Goal: Register for event/course: Sign up to attend an event or enroll in a course

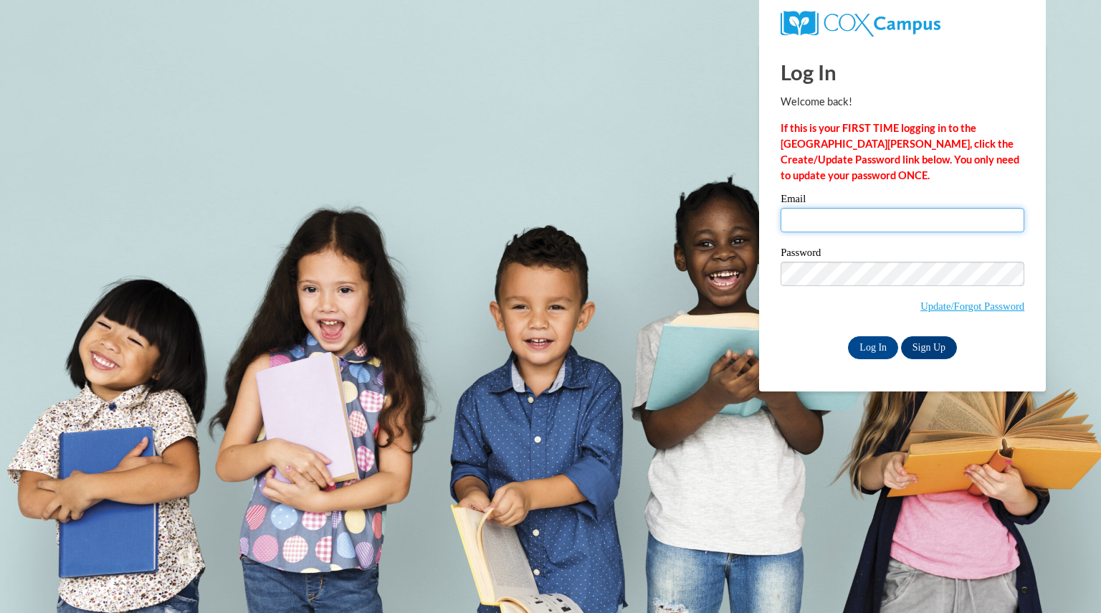
click at [857, 216] on input "Email" at bounding box center [903, 220] width 244 height 24
type input "hernandezmelis@aasd.k12.wi.us"
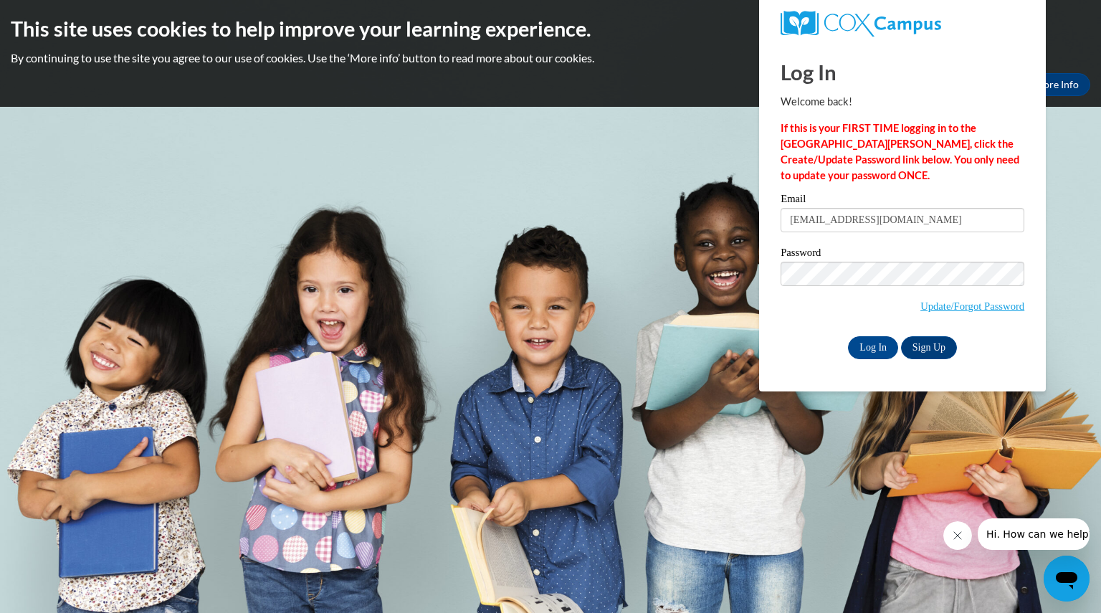
click at [786, 353] on div "Log In Sign Up" at bounding box center [903, 347] width 244 height 23
click at [941, 352] on link "Sign Up" at bounding box center [929, 347] width 56 height 23
click at [862, 345] on input "Log In" at bounding box center [873, 347] width 50 height 23
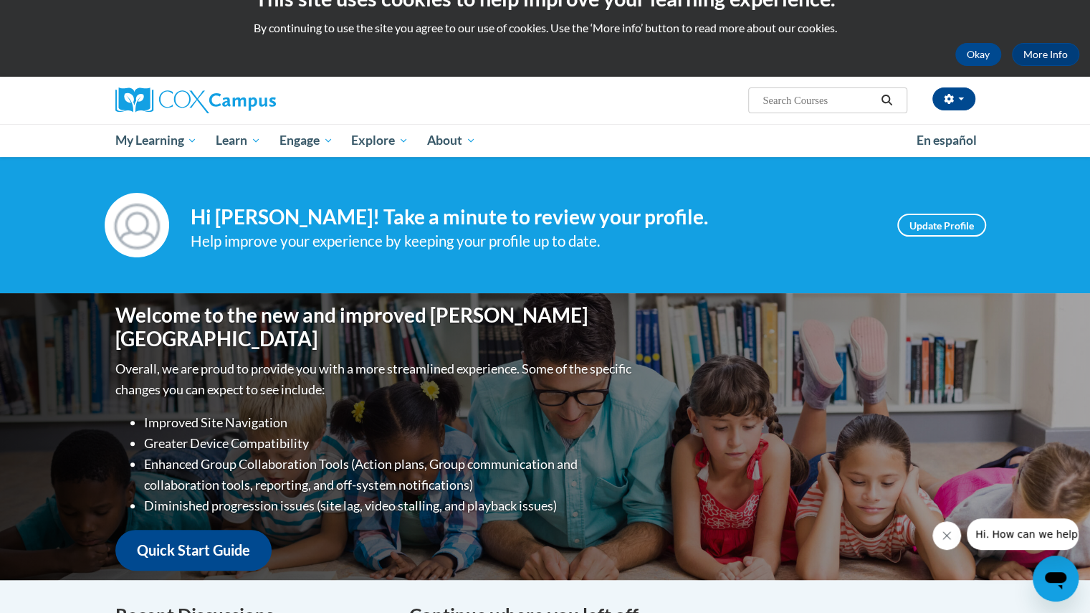
scroll to position [31, 0]
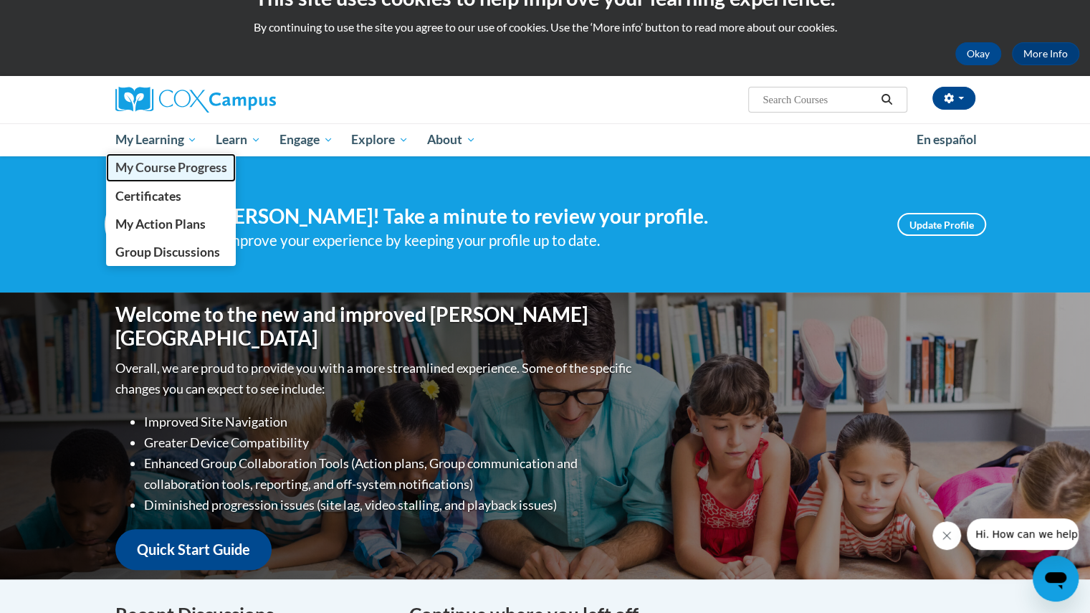
click at [171, 160] on span "My Course Progress" at bounding box center [171, 167] width 112 height 15
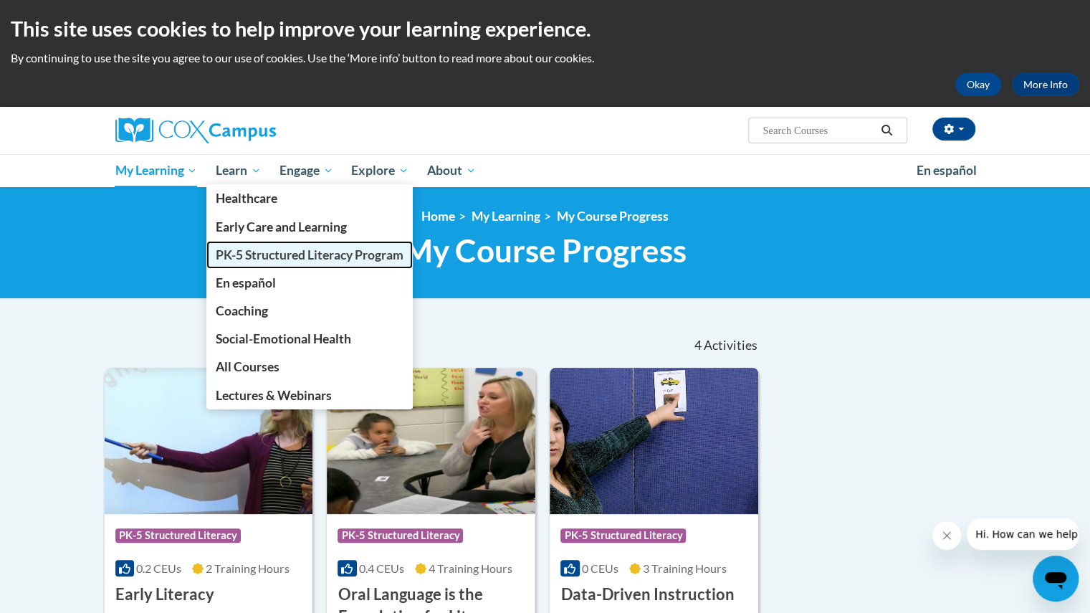
click at [288, 256] on span "PK-5 Structured Literacy Program" at bounding box center [310, 254] width 188 height 15
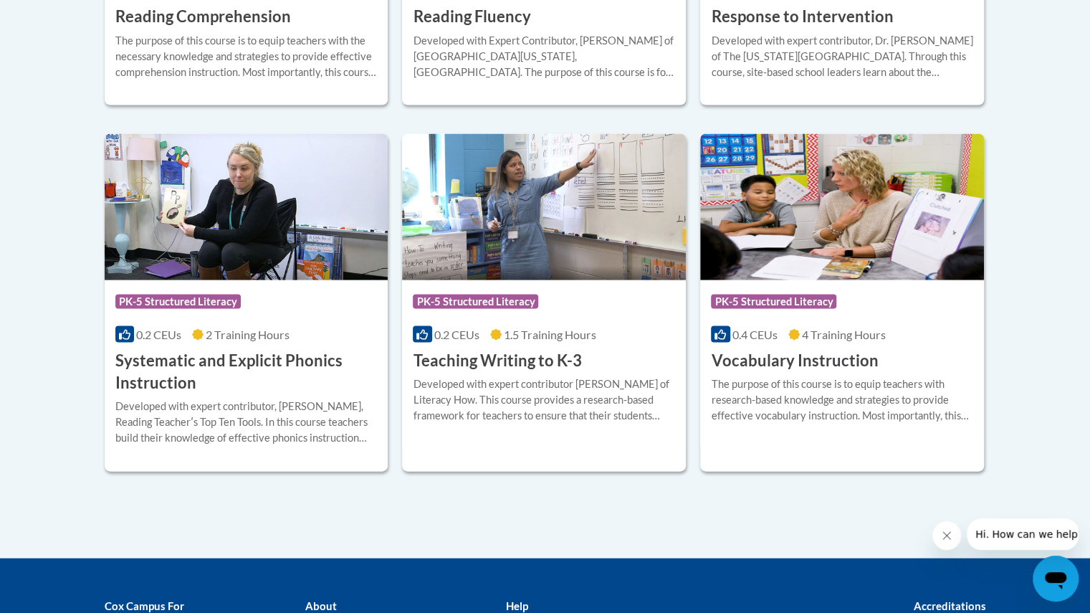
scroll to position [1603, 0]
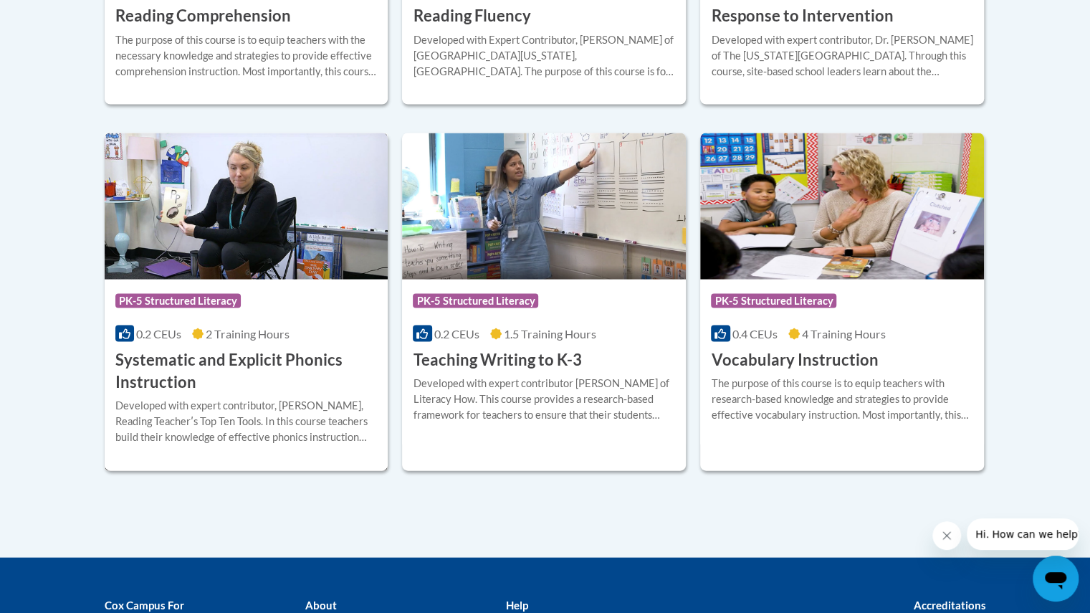
click at [206, 361] on h3 "Systematic and Explicit Phonics Instruction" at bounding box center [246, 370] width 262 height 44
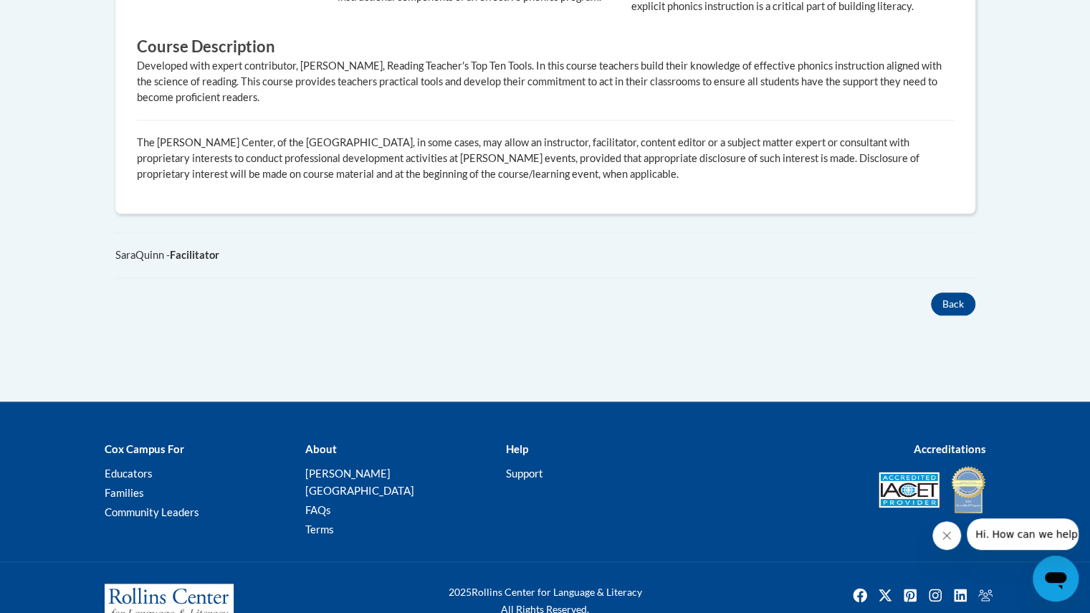
scroll to position [850, 0]
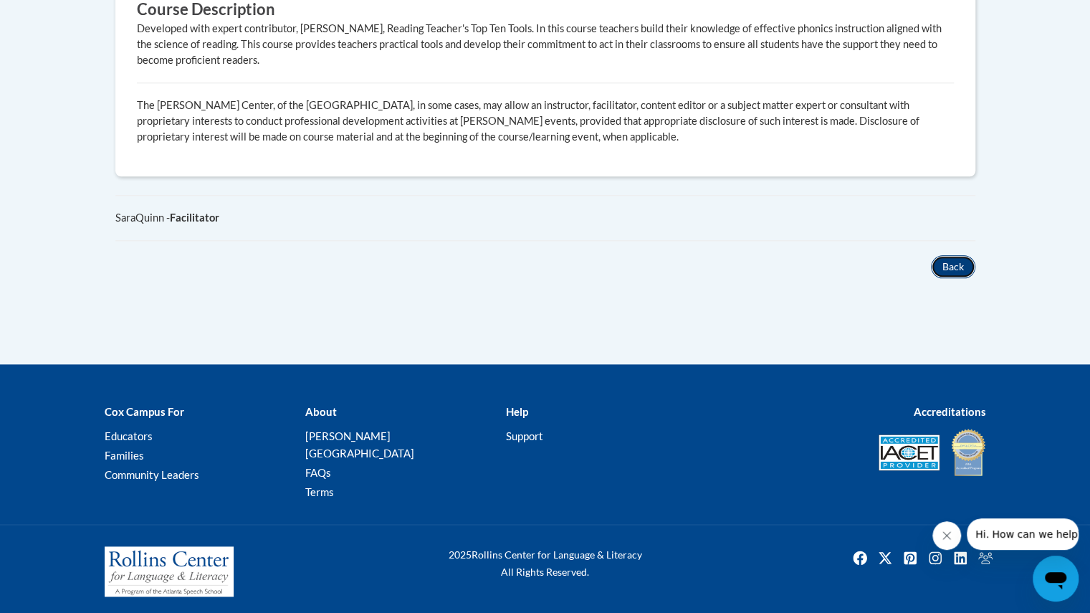
click at [955, 278] on button "Back" at bounding box center [953, 266] width 44 height 23
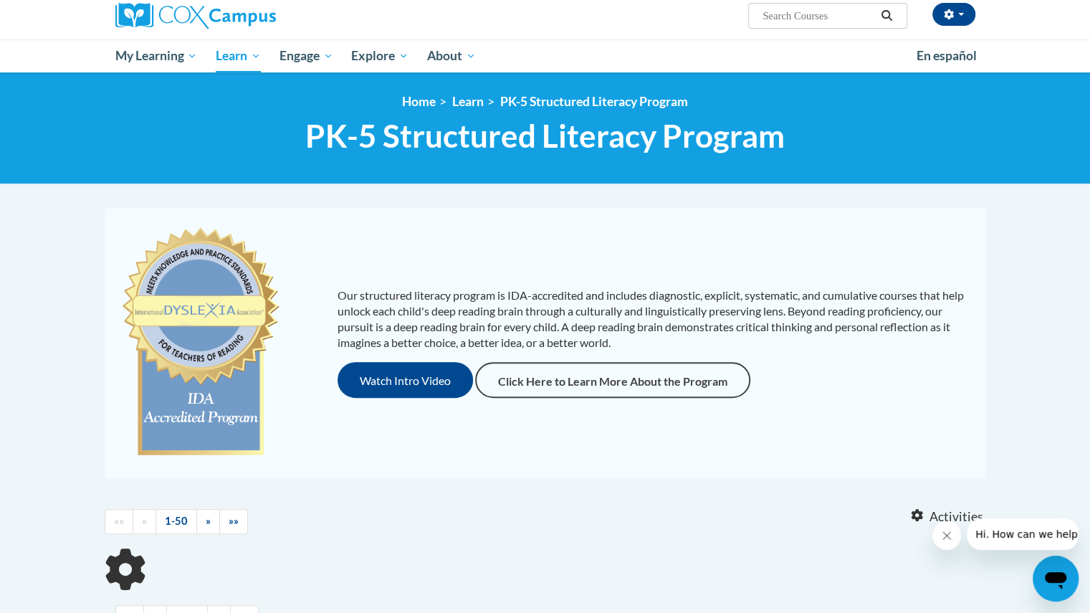
scroll to position [113, 0]
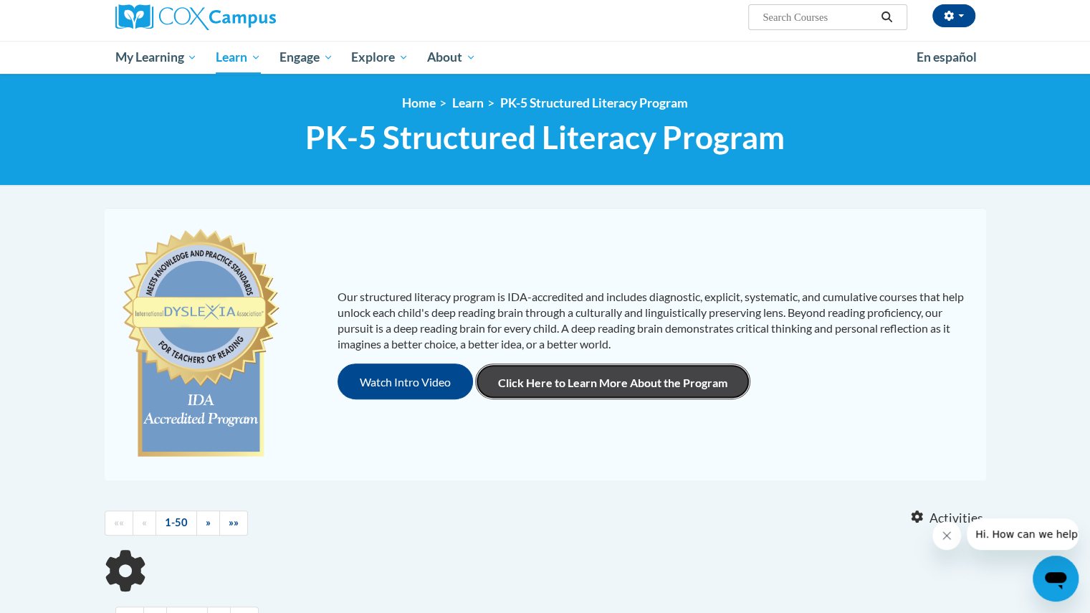
click at [526, 373] on link "Click Here to Learn More About the Program" at bounding box center [612, 381] width 275 height 36
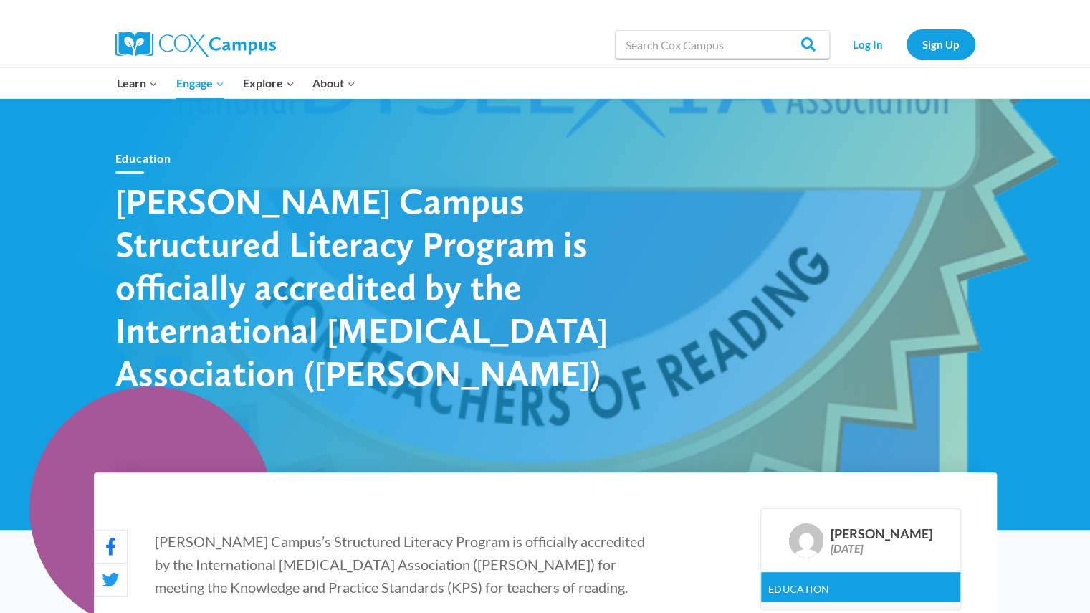
scroll to position [27, 0]
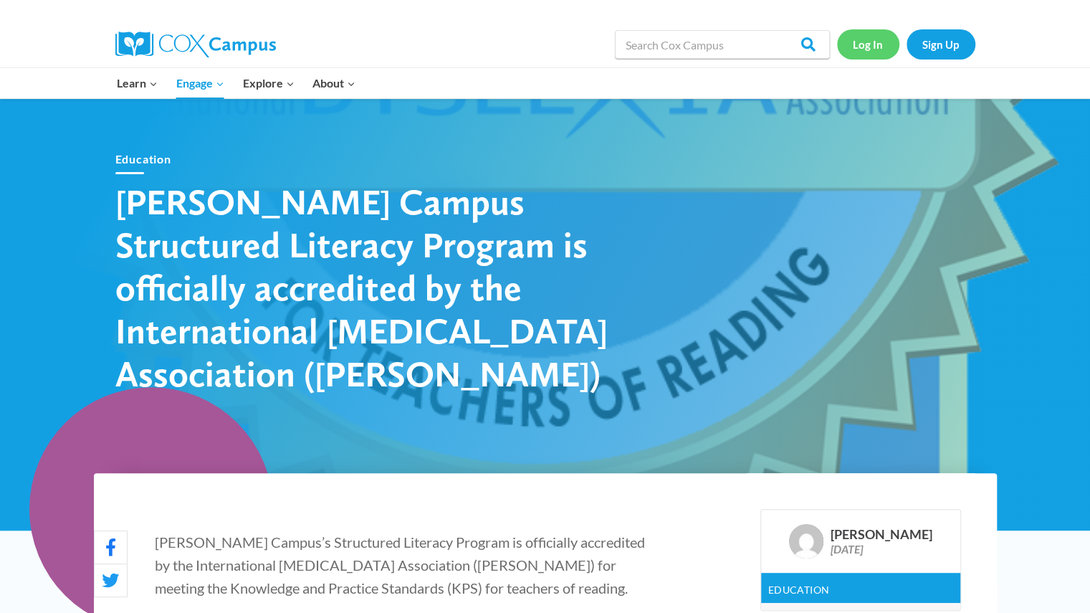
click at [862, 49] on link "Log In" at bounding box center [868, 43] width 62 height 29
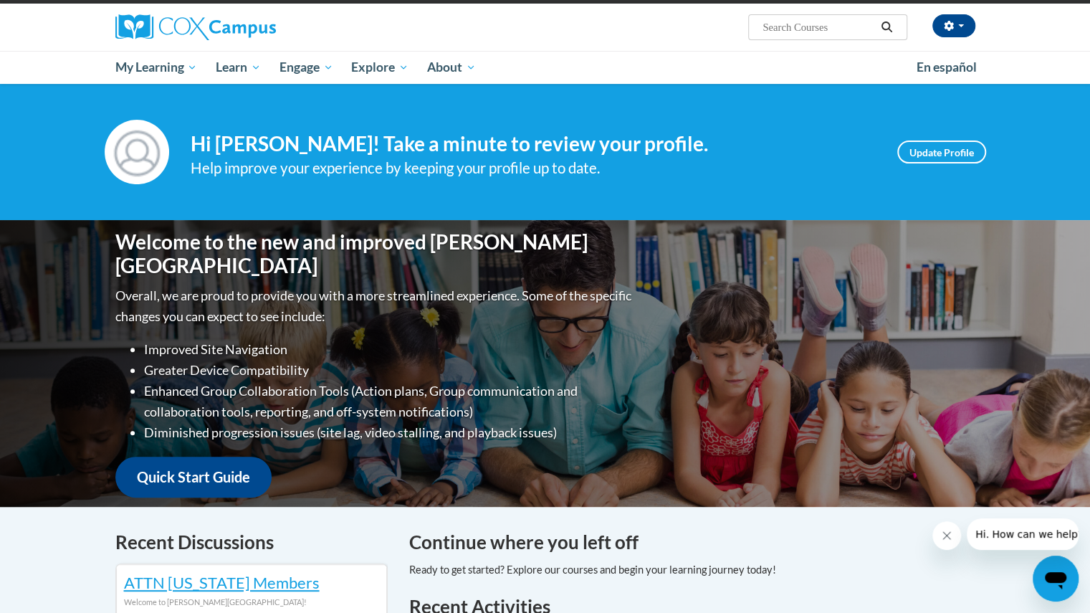
scroll to position [101, 0]
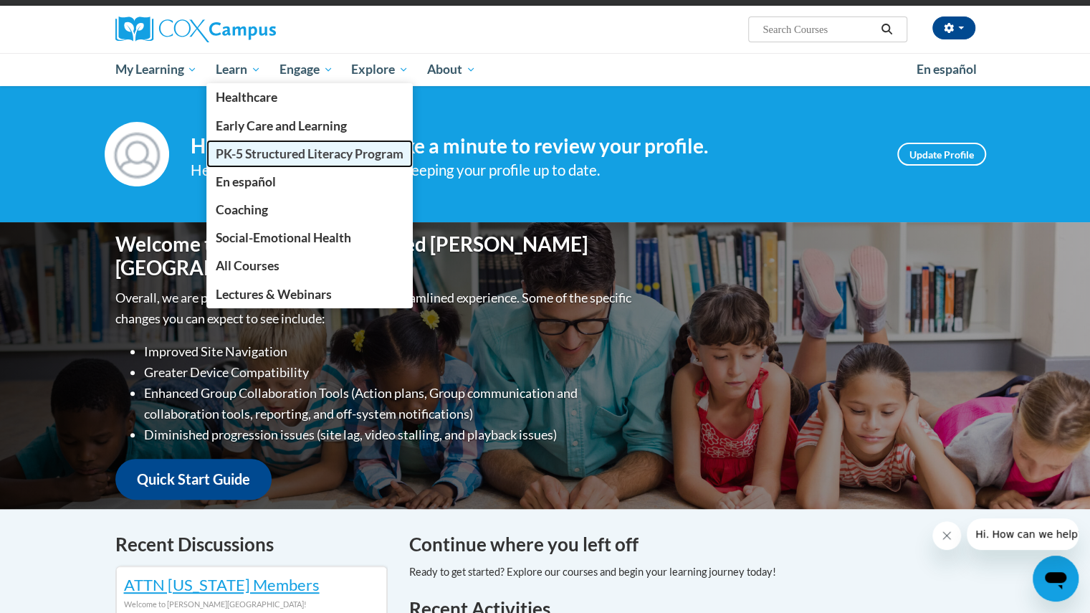
click at [257, 150] on span "PK-5 Structured Literacy Program" at bounding box center [310, 153] width 188 height 15
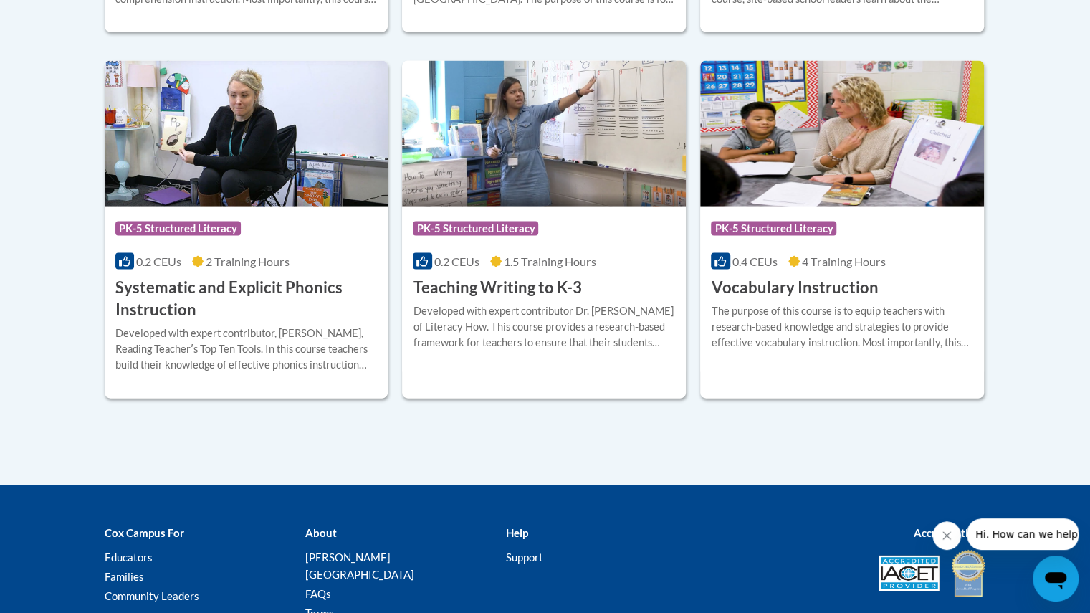
scroll to position [1676, 0]
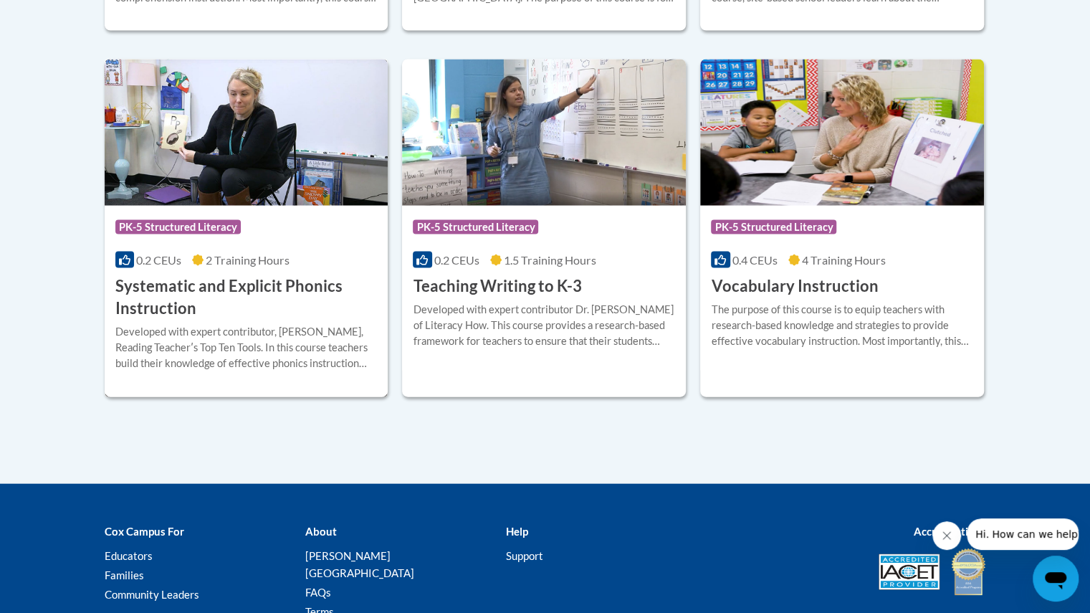
click at [239, 286] on h3 "Systematic and Explicit Phonics Instruction" at bounding box center [246, 297] width 262 height 44
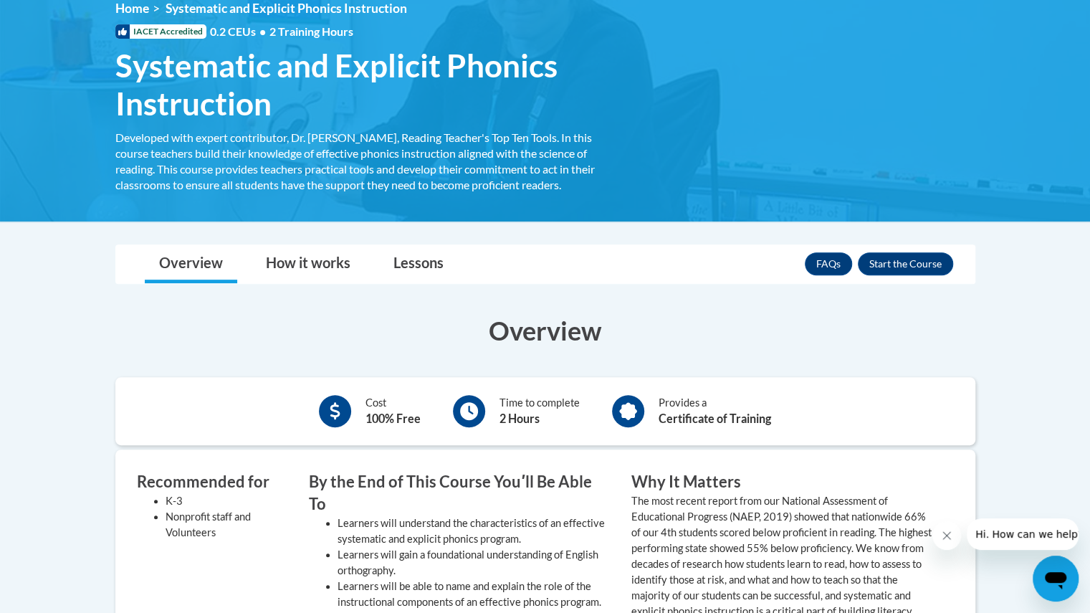
scroll to position [209, 0]
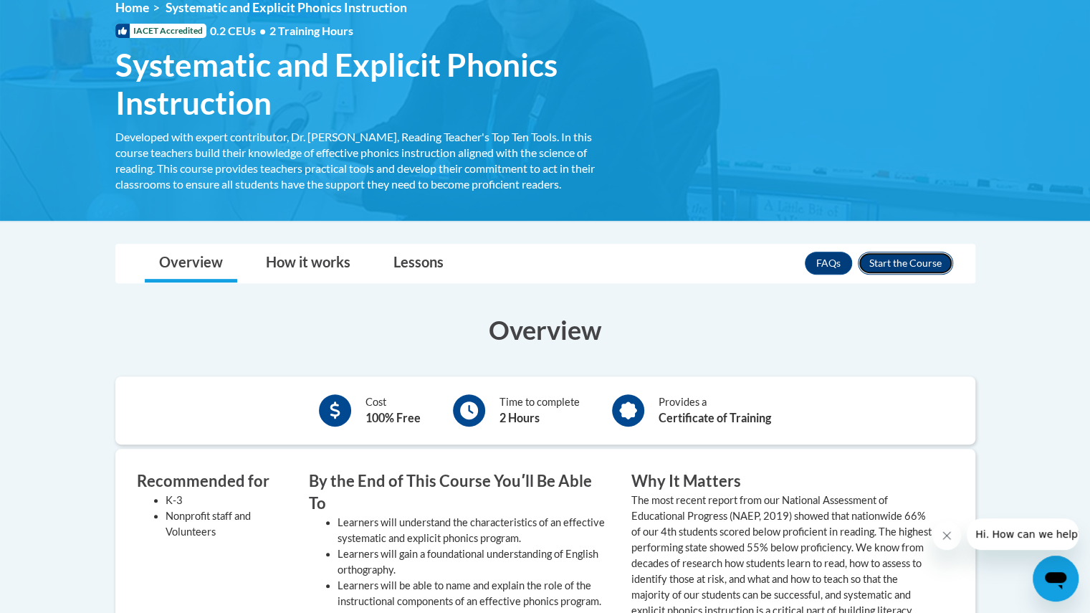
click at [898, 262] on button "Enroll" at bounding box center [905, 263] width 95 height 23
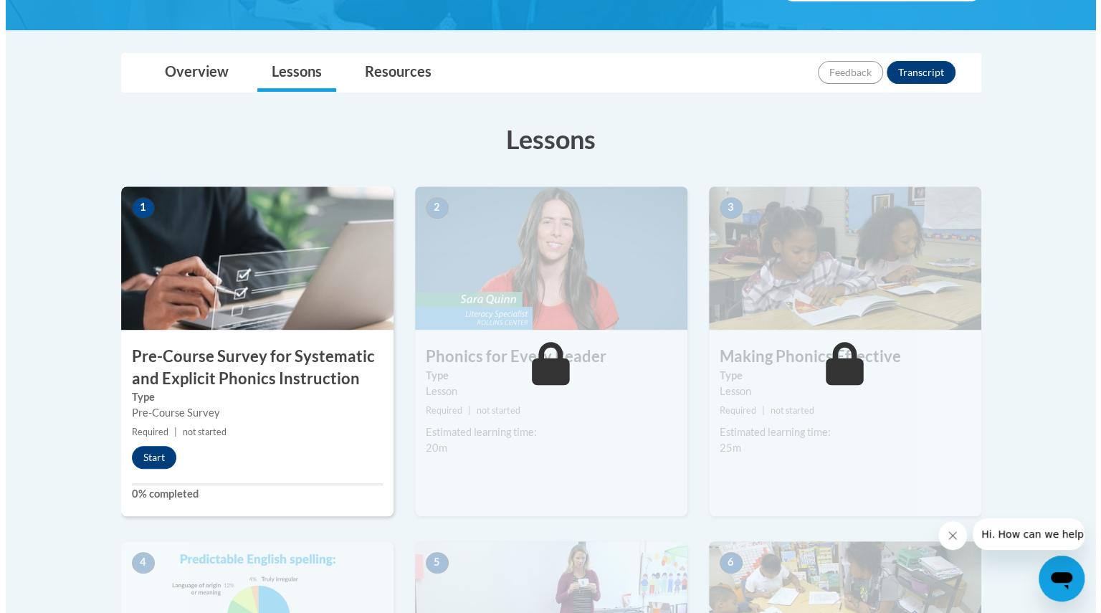
scroll to position [297, 0]
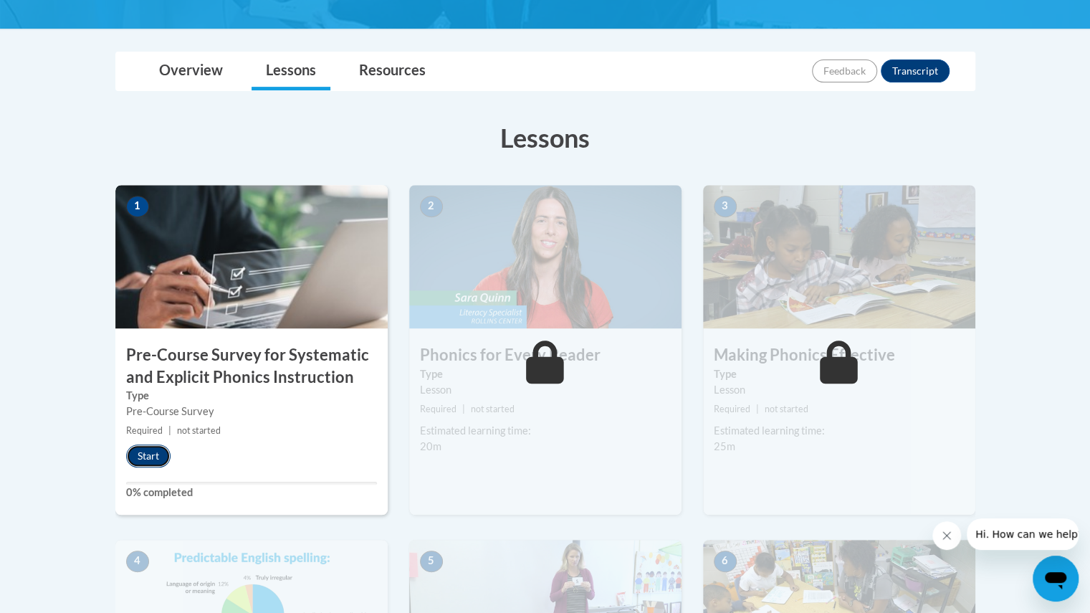
click at [151, 457] on button "Start" at bounding box center [148, 456] width 44 height 23
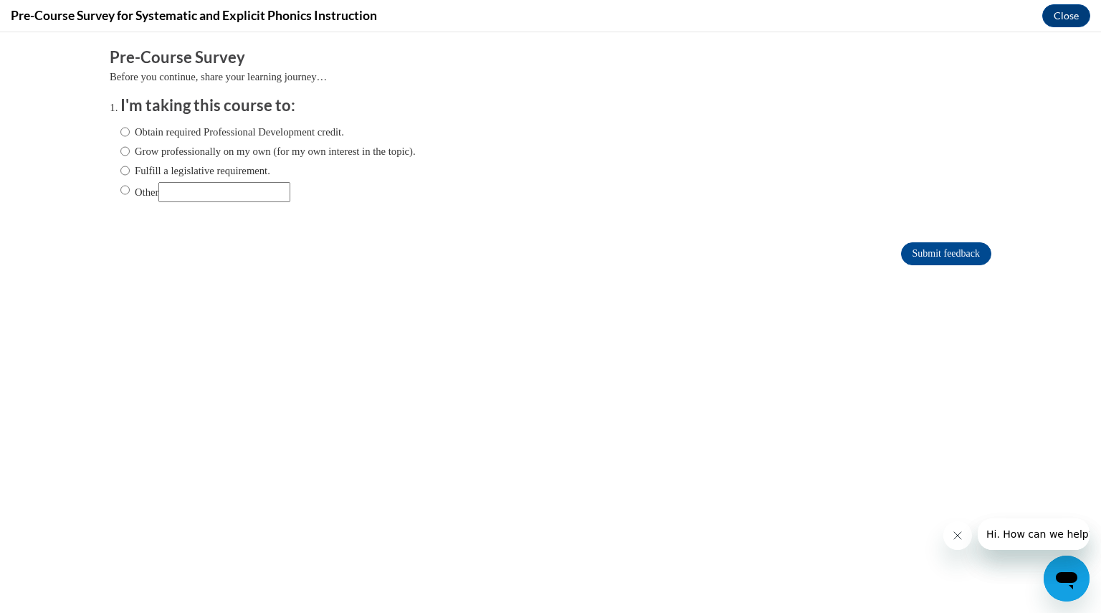
scroll to position [0, 0]
click at [120, 170] on input "Fulfill a legislative requirement." at bounding box center [124, 171] width 9 height 16
radio input "true"
click at [939, 253] on input "Submit feedback" at bounding box center [946, 253] width 90 height 23
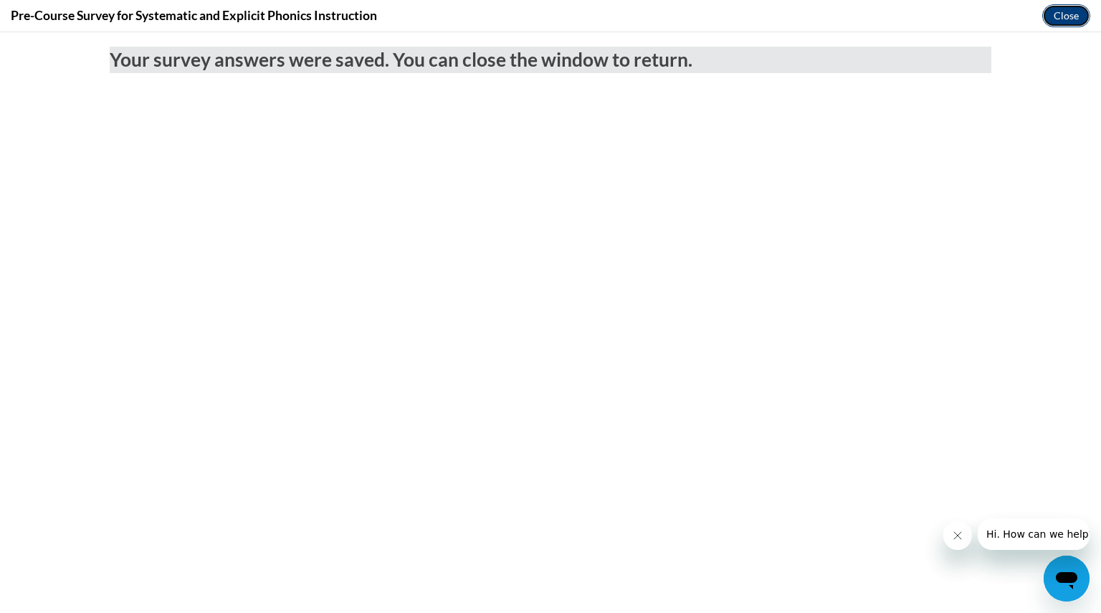
click at [1058, 19] on button "Close" at bounding box center [1066, 15] width 48 height 23
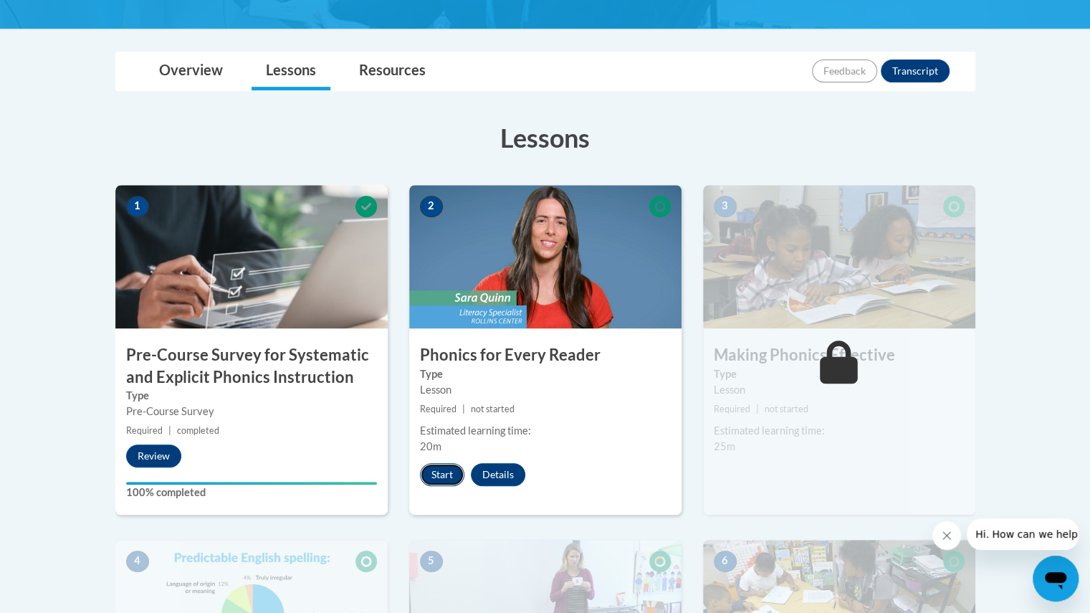
click at [440, 477] on button "Start" at bounding box center [442, 474] width 44 height 23
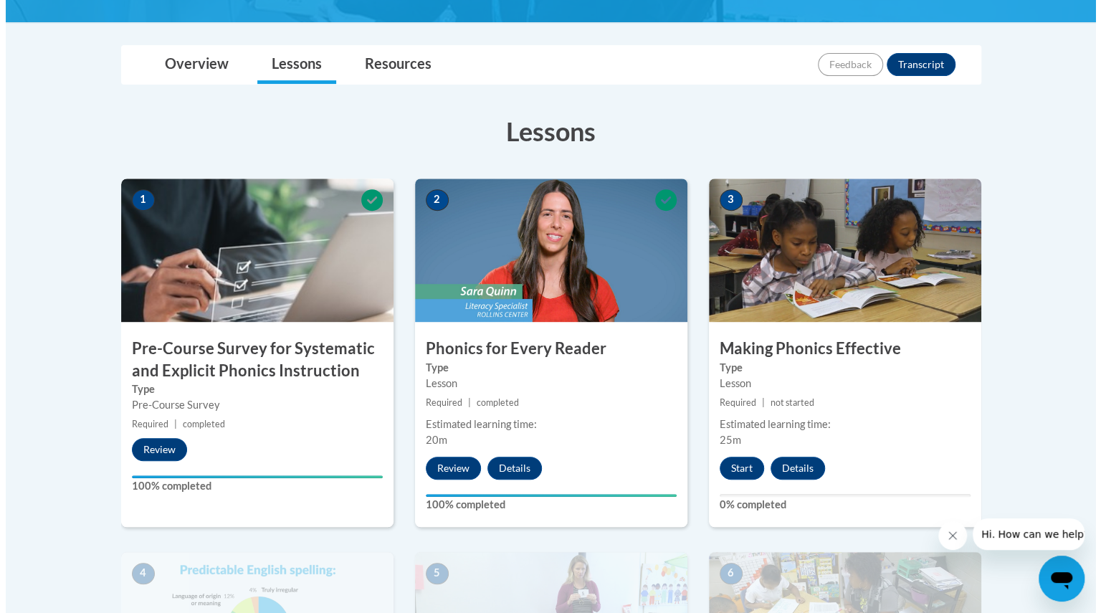
scroll to position [304, 0]
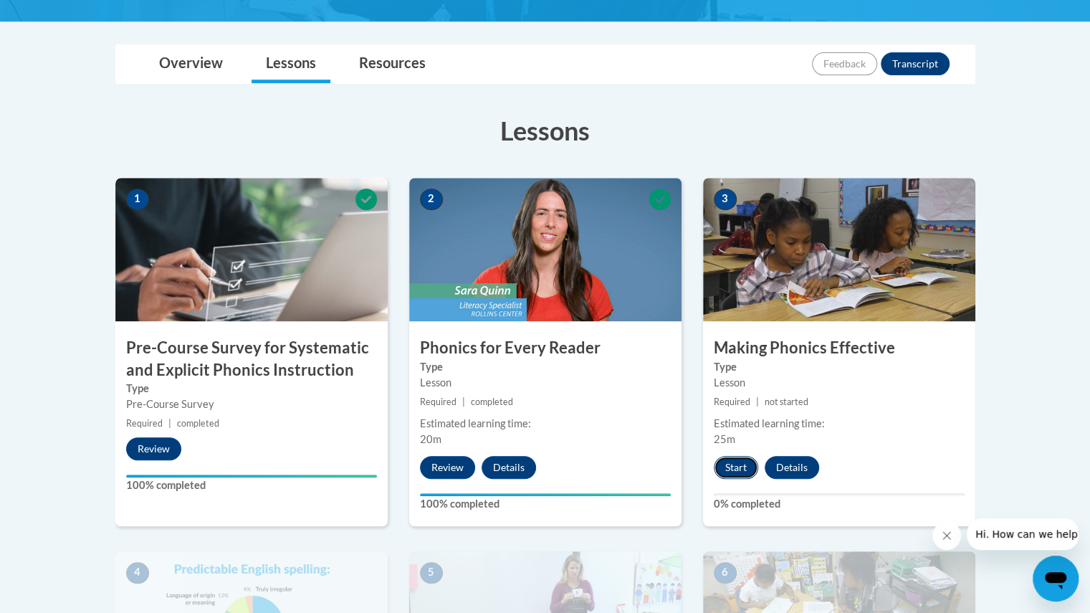
click at [736, 467] on button "Start" at bounding box center [736, 467] width 44 height 23
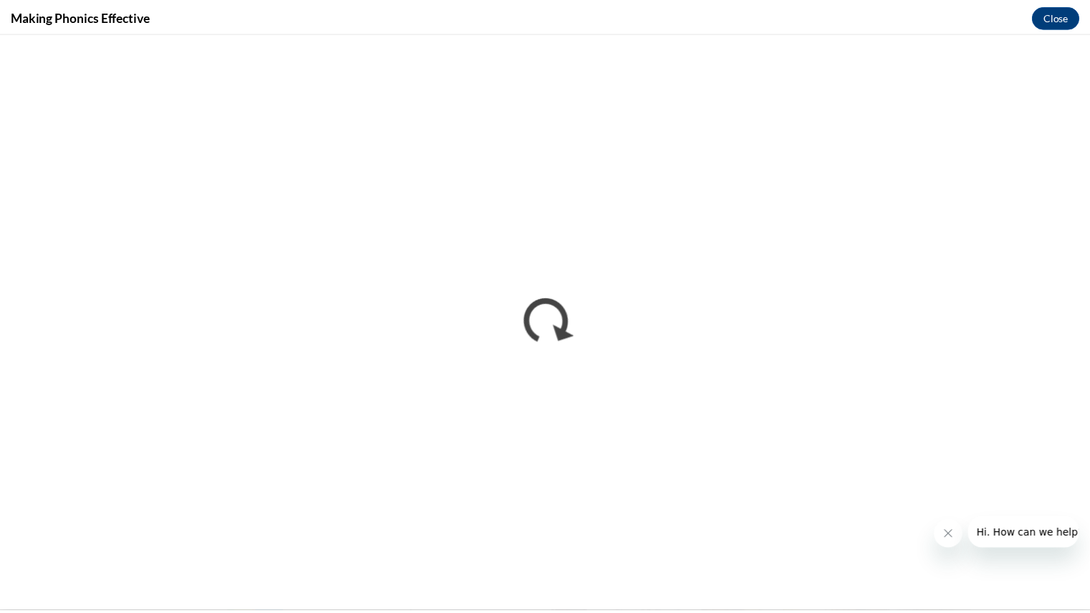
scroll to position [0, 0]
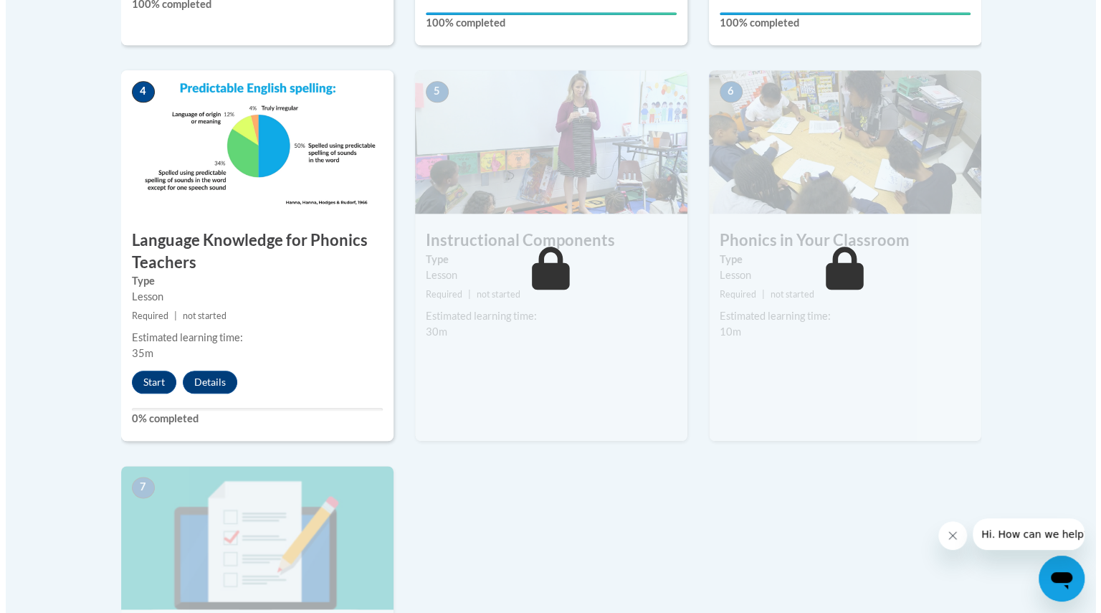
scroll to position [787, 0]
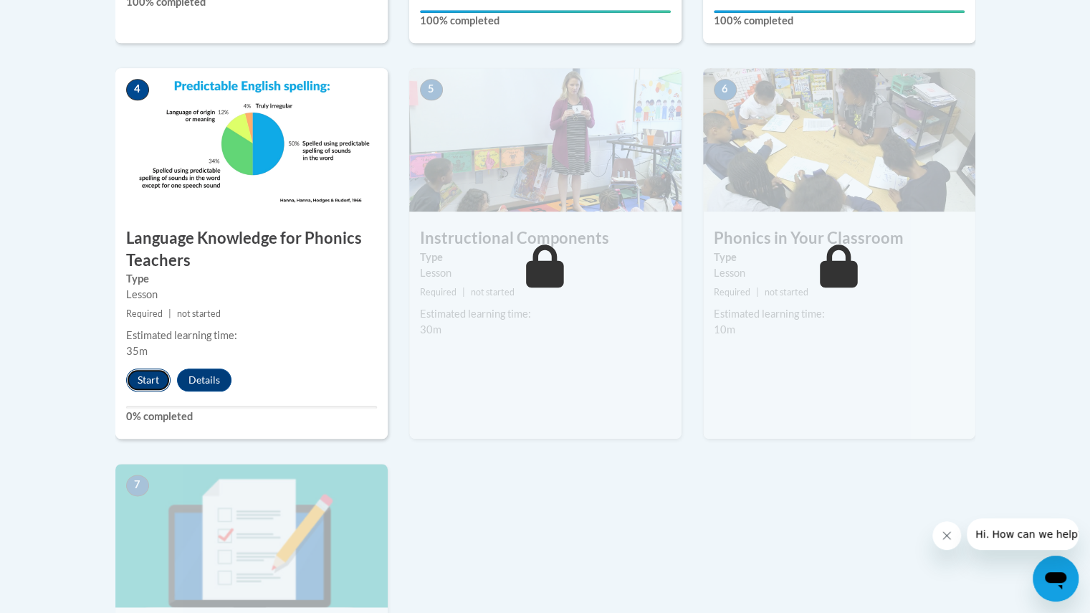
click at [150, 379] on button "Start" at bounding box center [148, 380] width 44 height 23
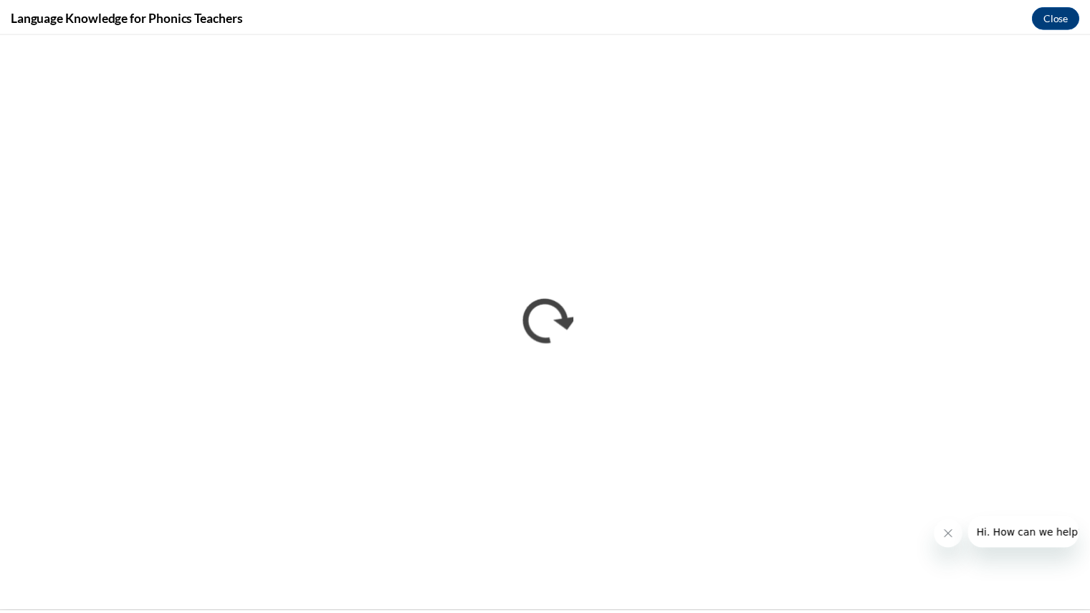
scroll to position [0, 0]
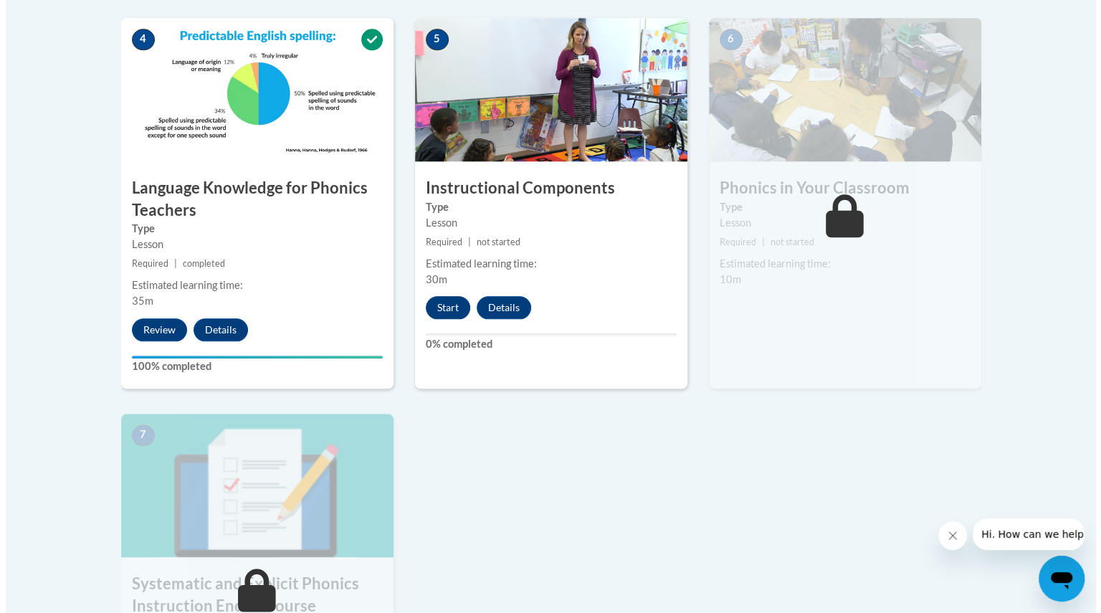
scroll to position [836, 0]
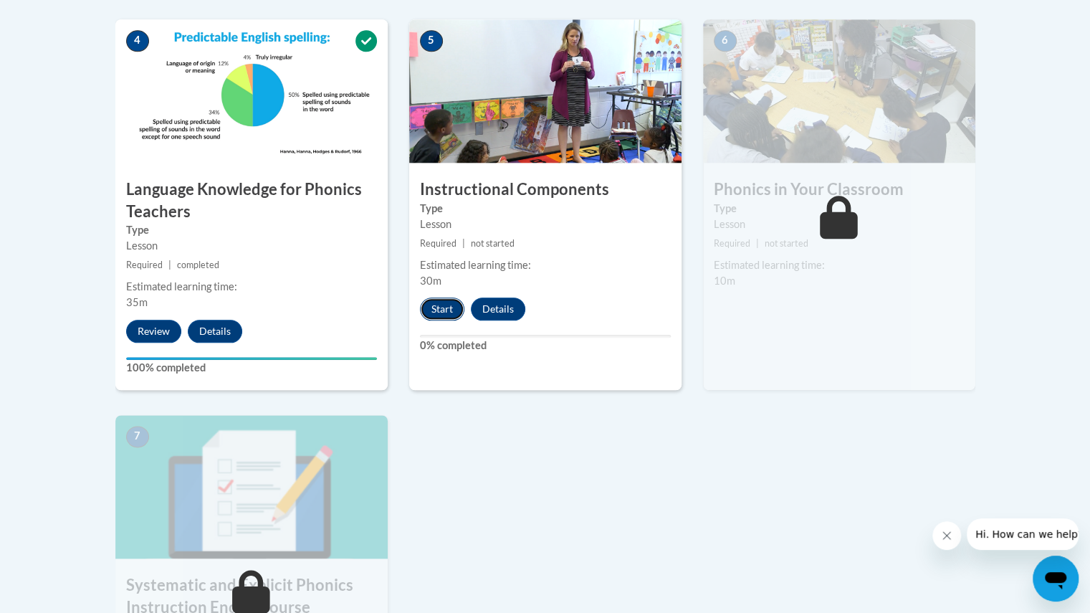
click at [446, 306] on button "Start" at bounding box center [442, 309] width 44 height 23
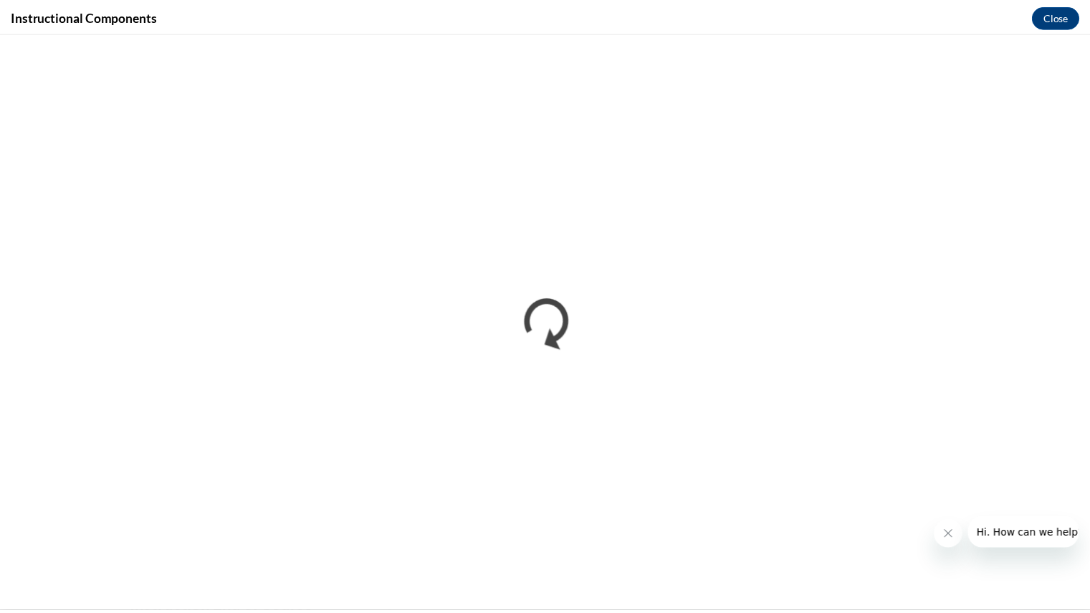
scroll to position [0, 0]
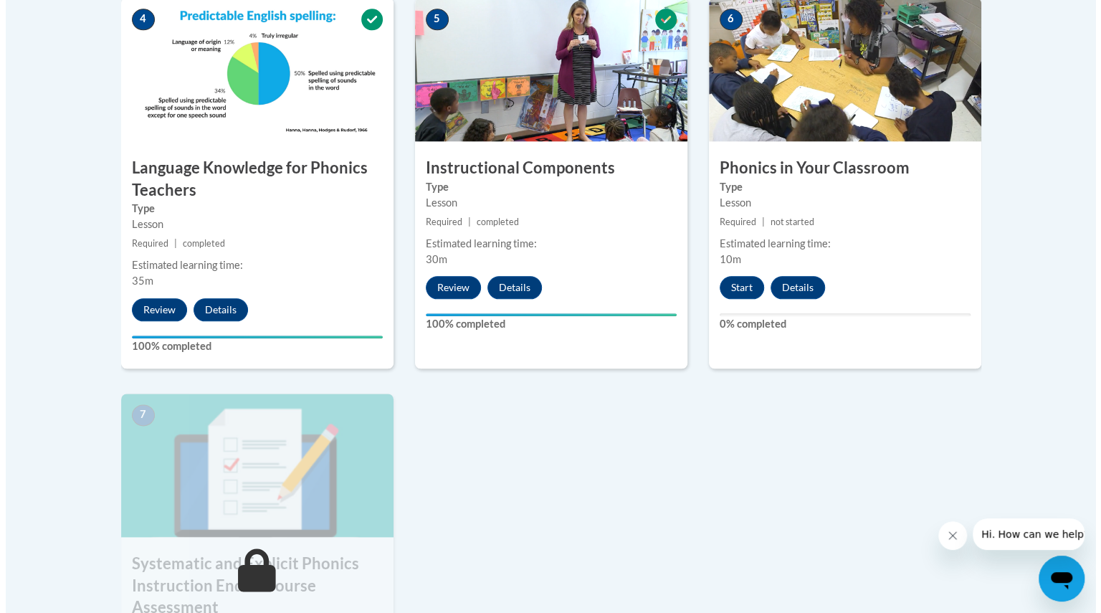
scroll to position [860, 0]
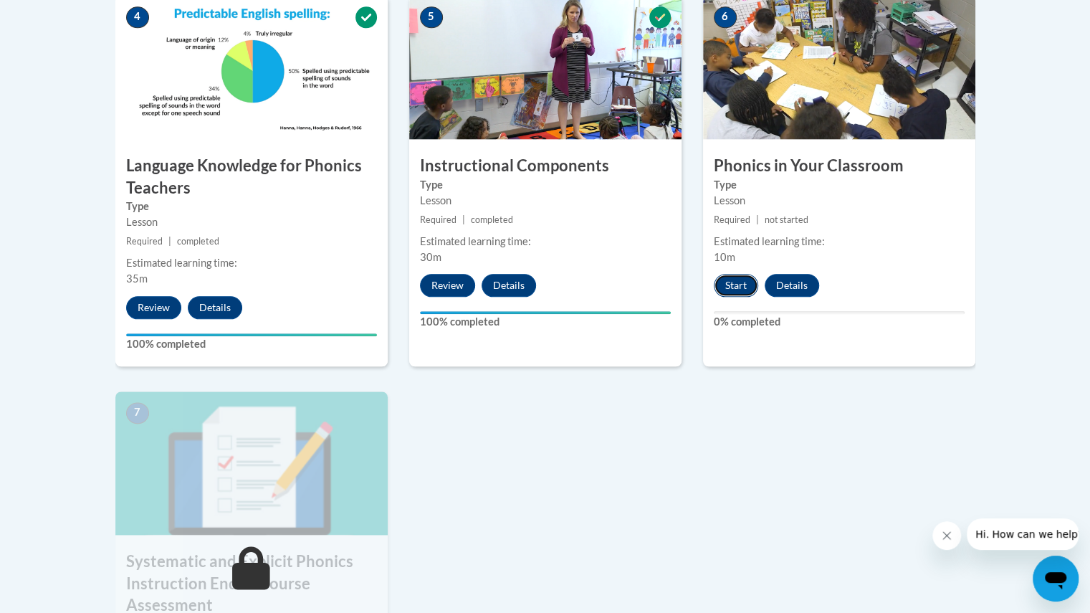
click at [729, 282] on button "Start" at bounding box center [736, 285] width 44 height 23
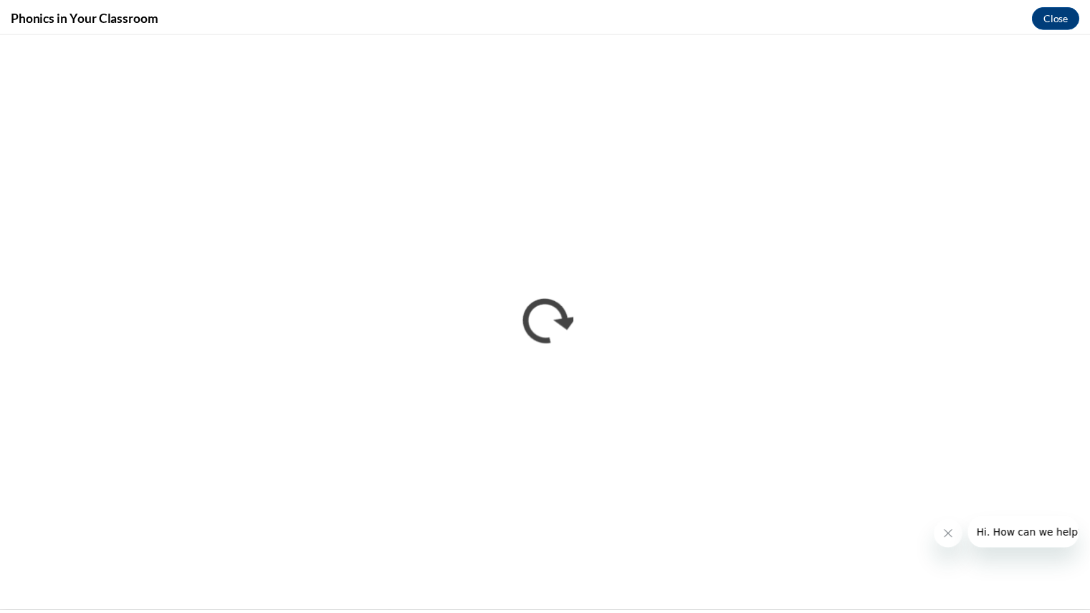
scroll to position [0, 0]
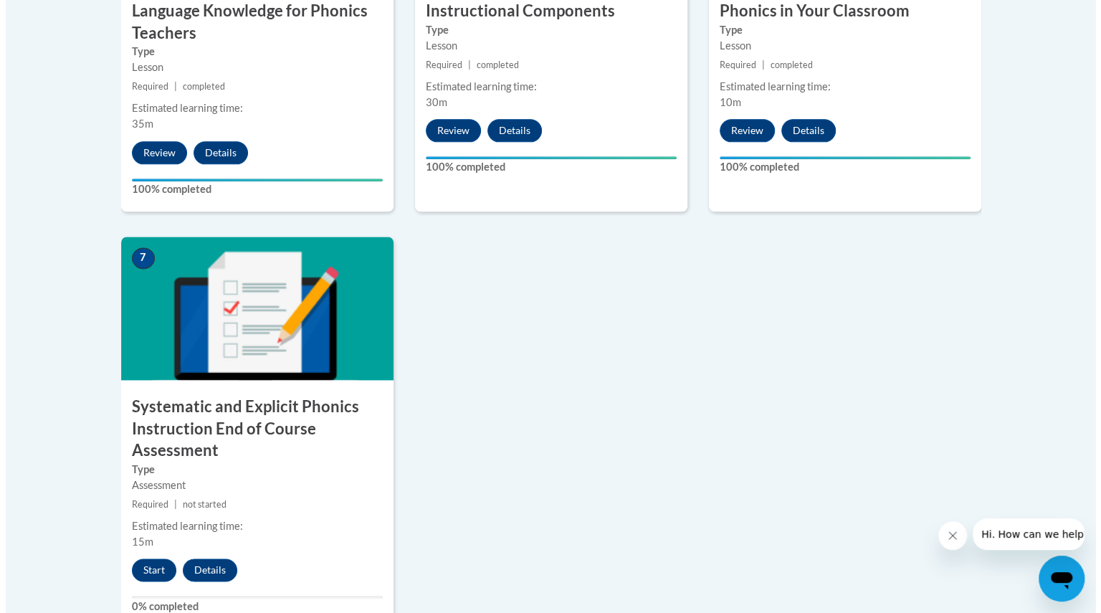
scroll to position [1017, 0]
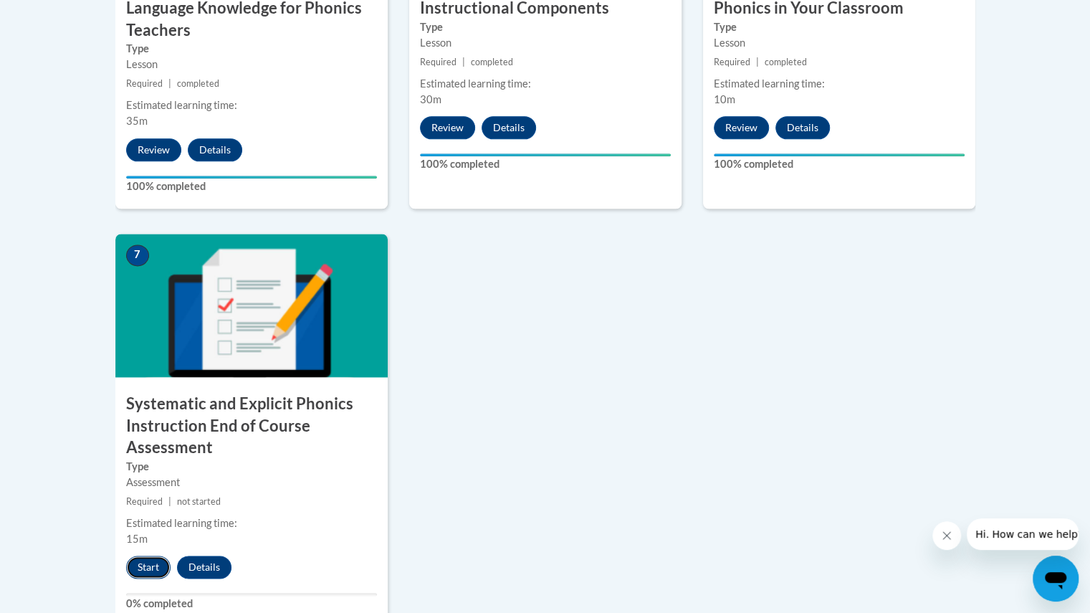
click at [153, 571] on button "Start" at bounding box center [148, 567] width 44 height 23
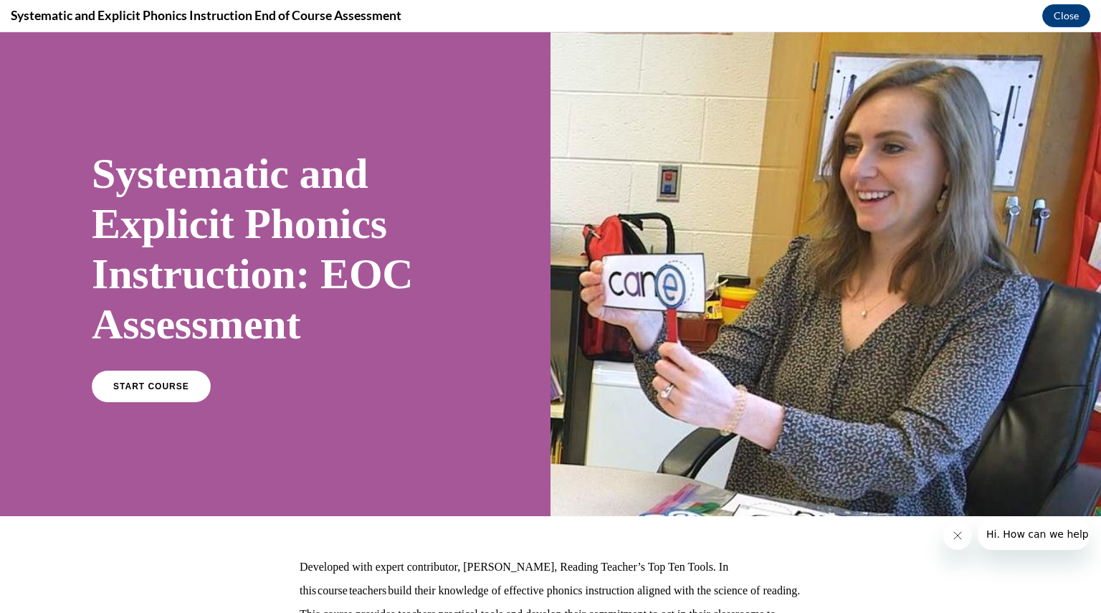
scroll to position [0, 0]
click at [129, 392] on link "START COURSE" at bounding box center [151, 386] width 125 height 33
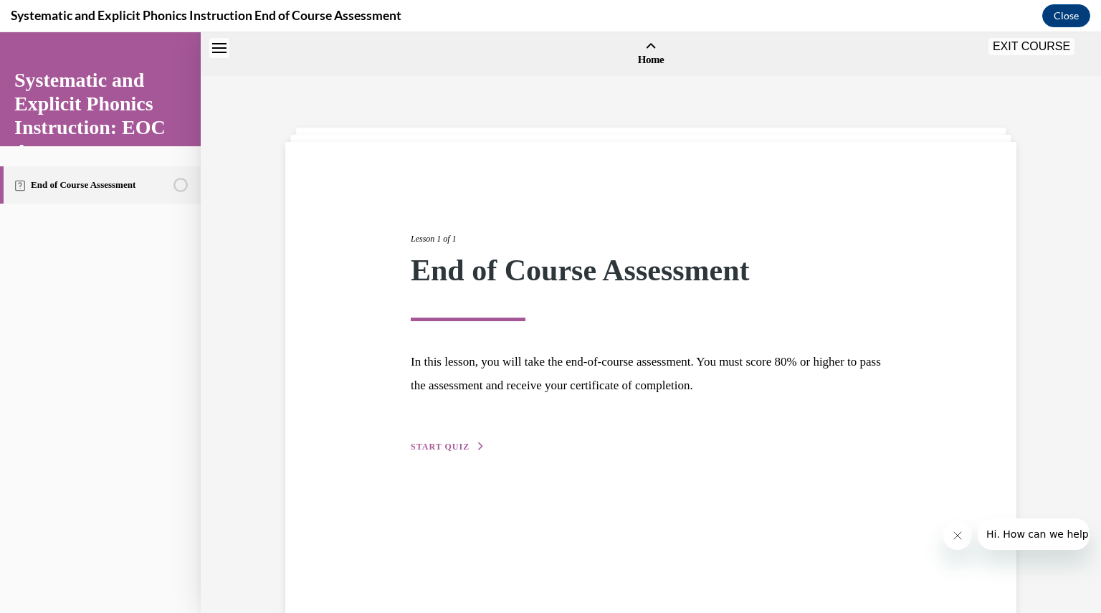
scroll to position [44, 0]
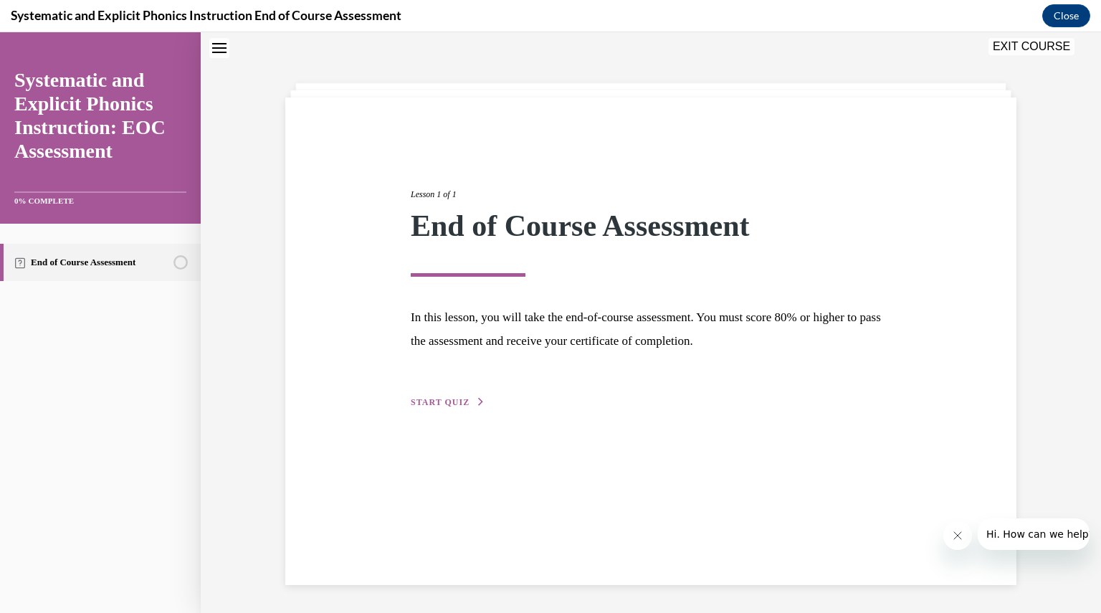
click at [446, 404] on span "START QUIZ" at bounding box center [440, 402] width 59 height 10
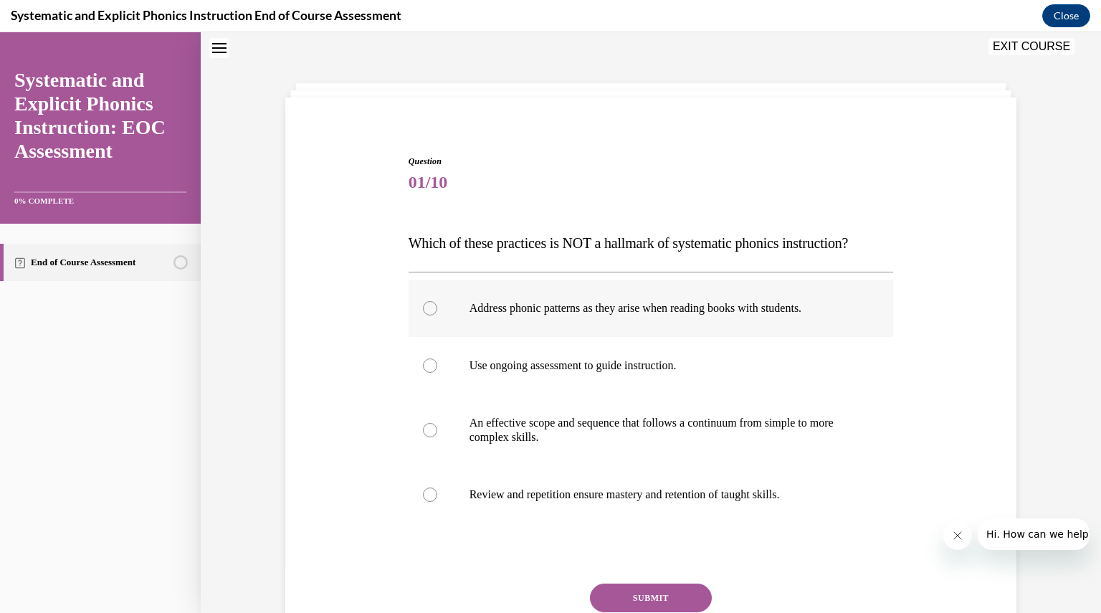
click at [423, 308] on div at bounding box center [430, 308] width 14 height 14
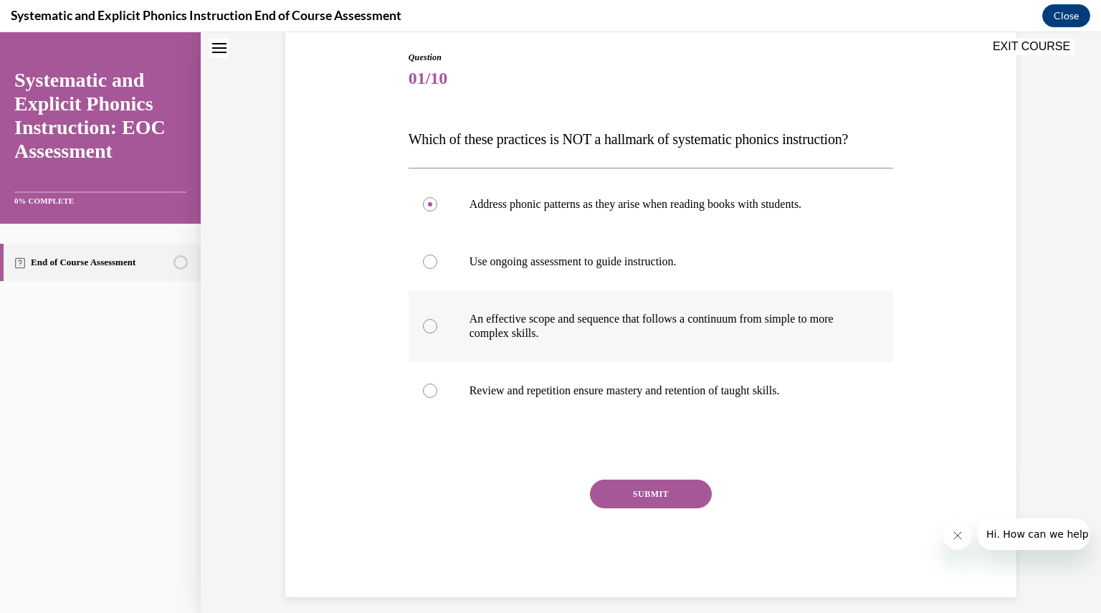
scroll to position [156, 0]
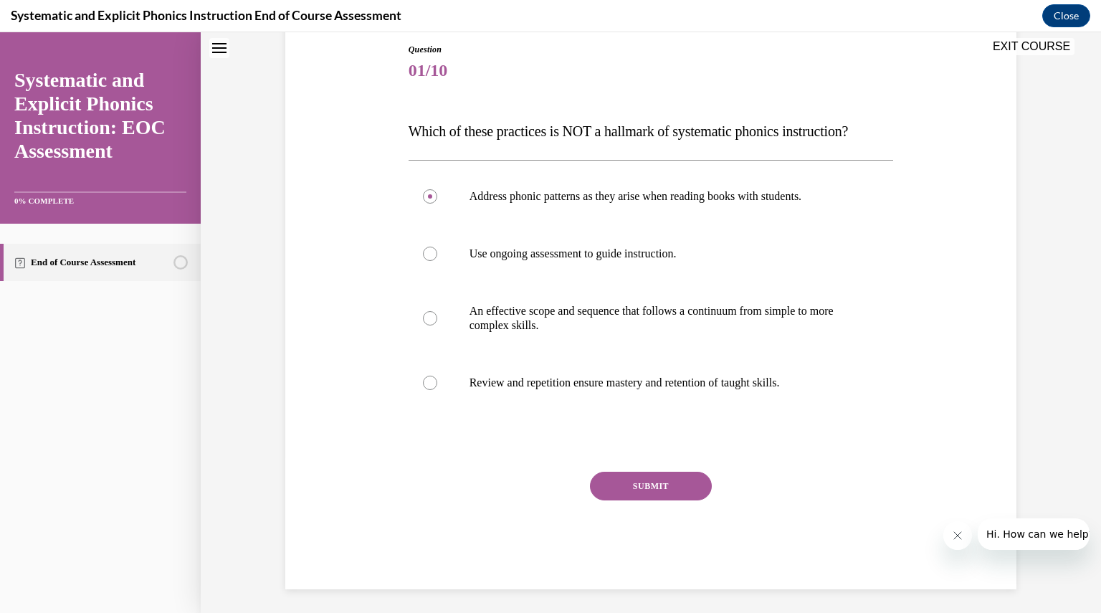
click at [641, 484] on button "SUBMIT" at bounding box center [651, 486] width 122 height 29
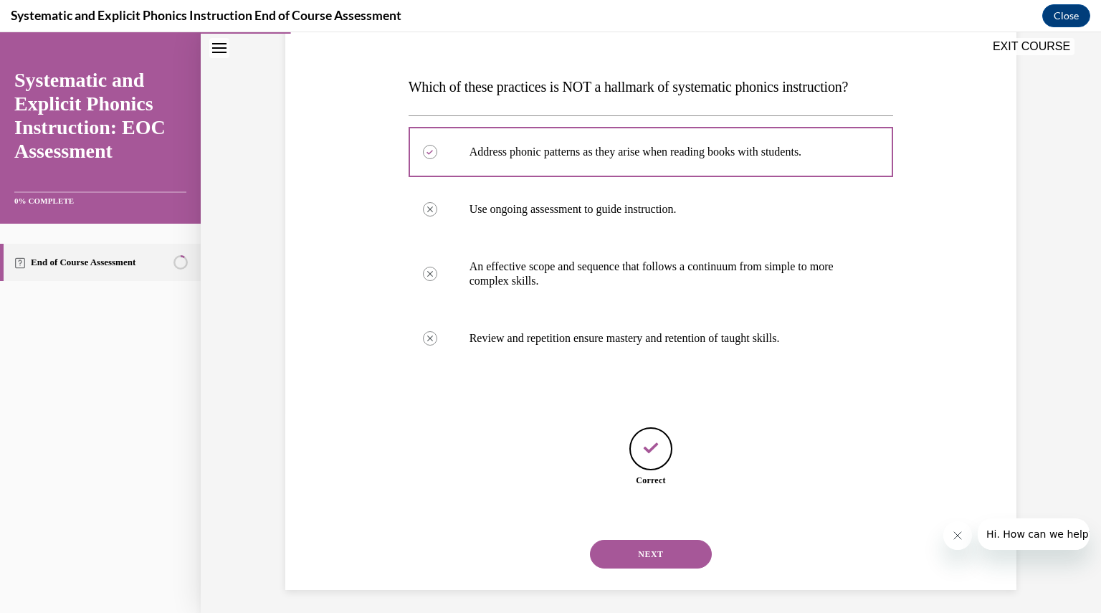
scroll to position [206, 0]
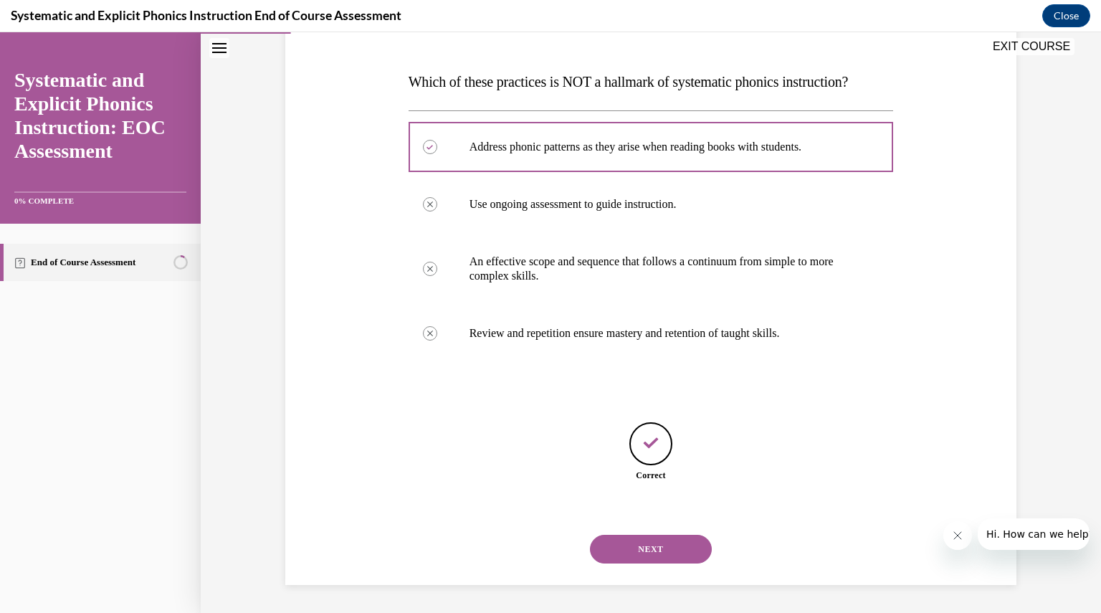
click at [658, 547] on button "NEXT" at bounding box center [651, 549] width 122 height 29
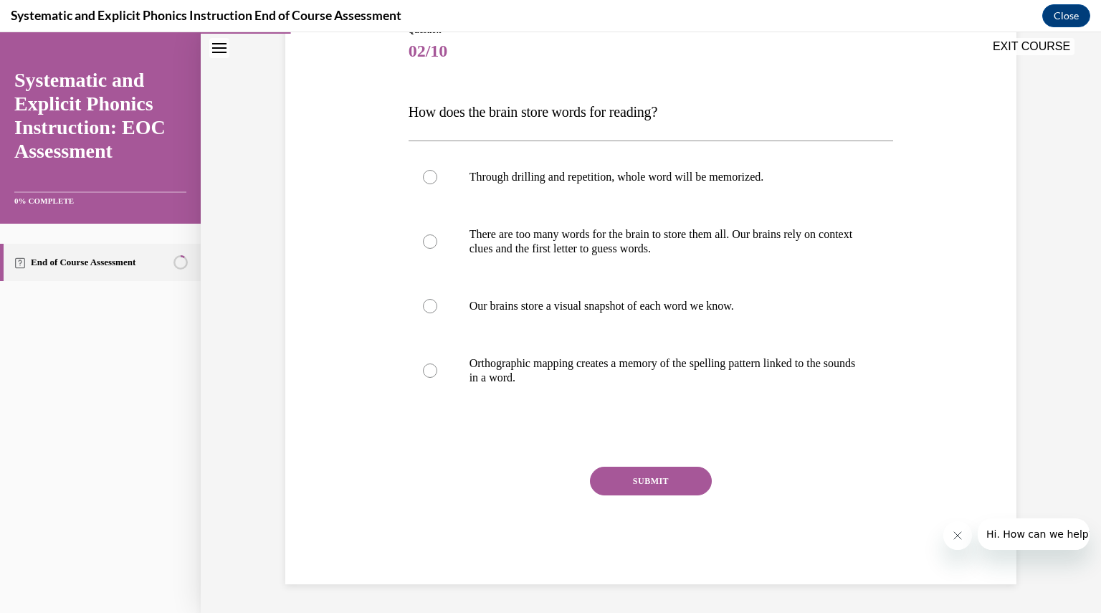
scroll to position [160, 0]
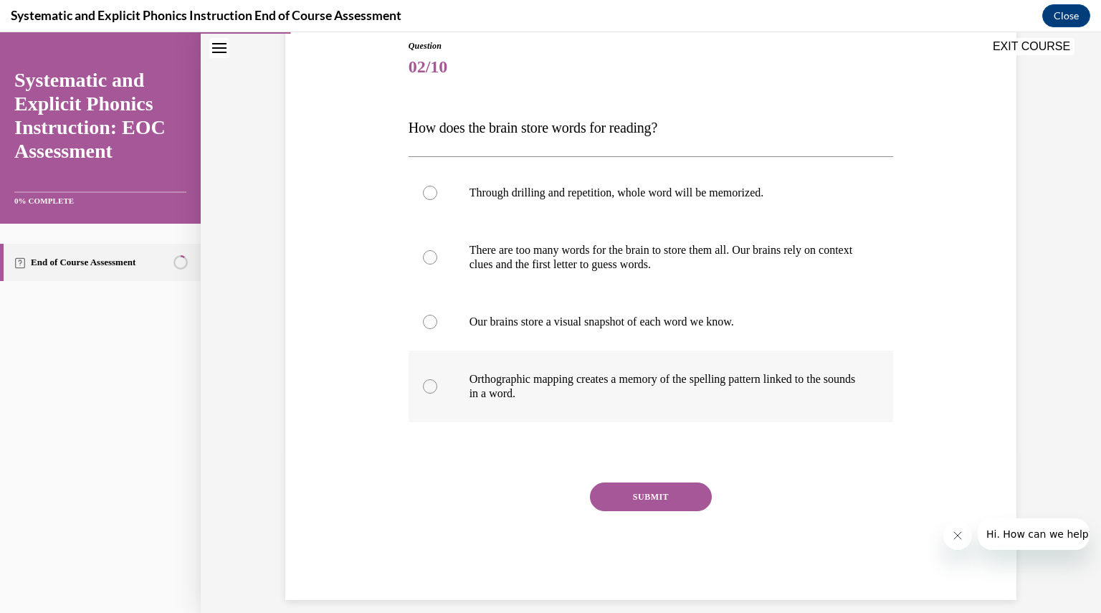
click at [424, 386] on div at bounding box center [430, 386] width 14 height 14
click at [634, 496] on button "SUBMIT" at bounding box center [651, 497] width 122 height 29
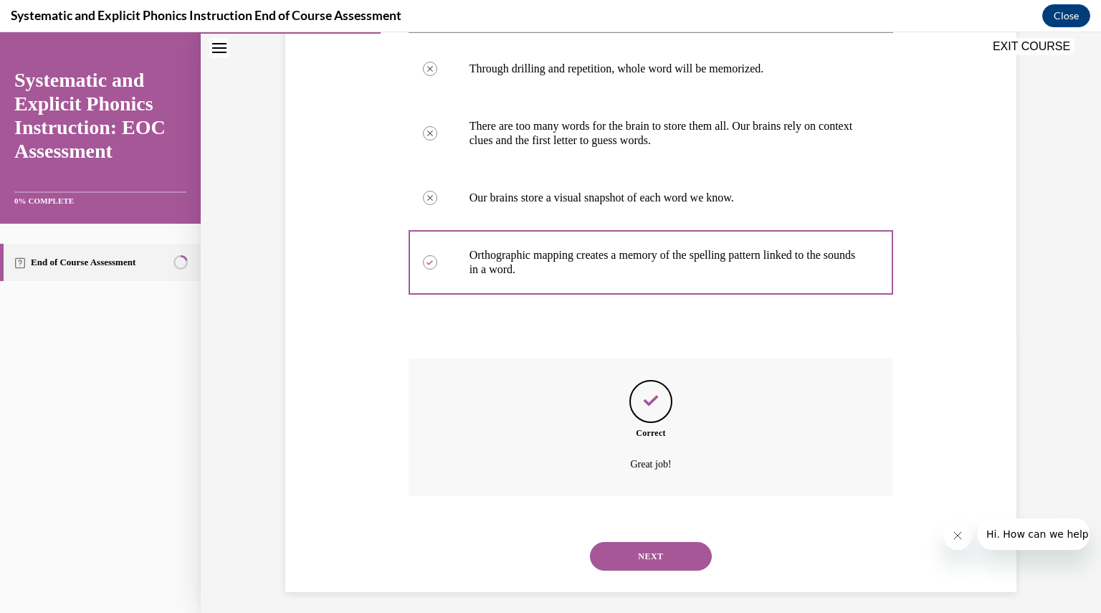
scroll to position [291, 0]
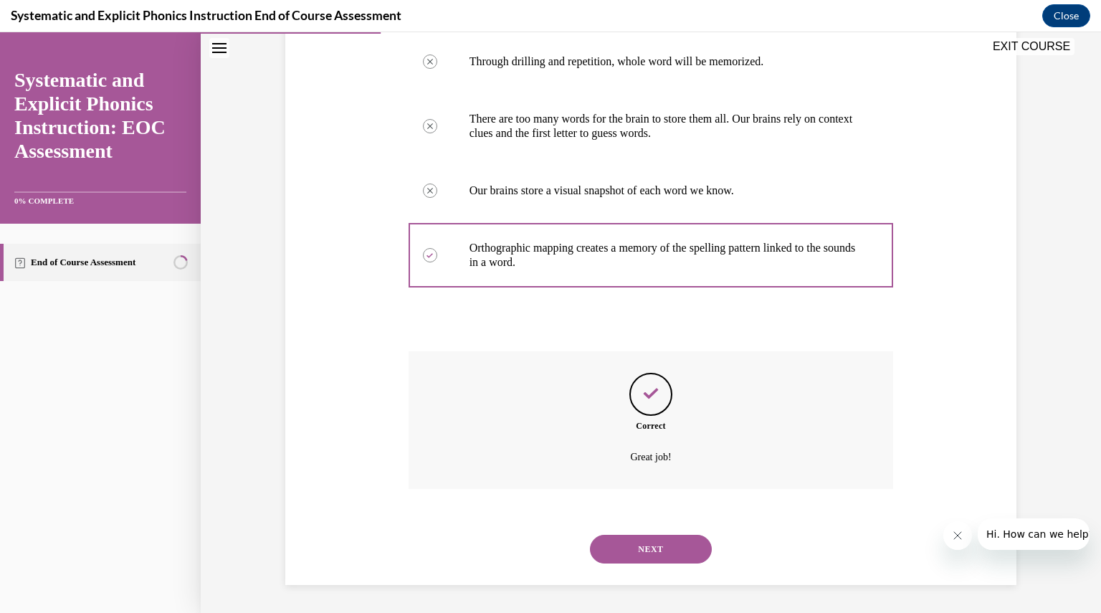
click at [645, 538] on button "NEXT" at bounding box center [651, 549] width 122 height 29
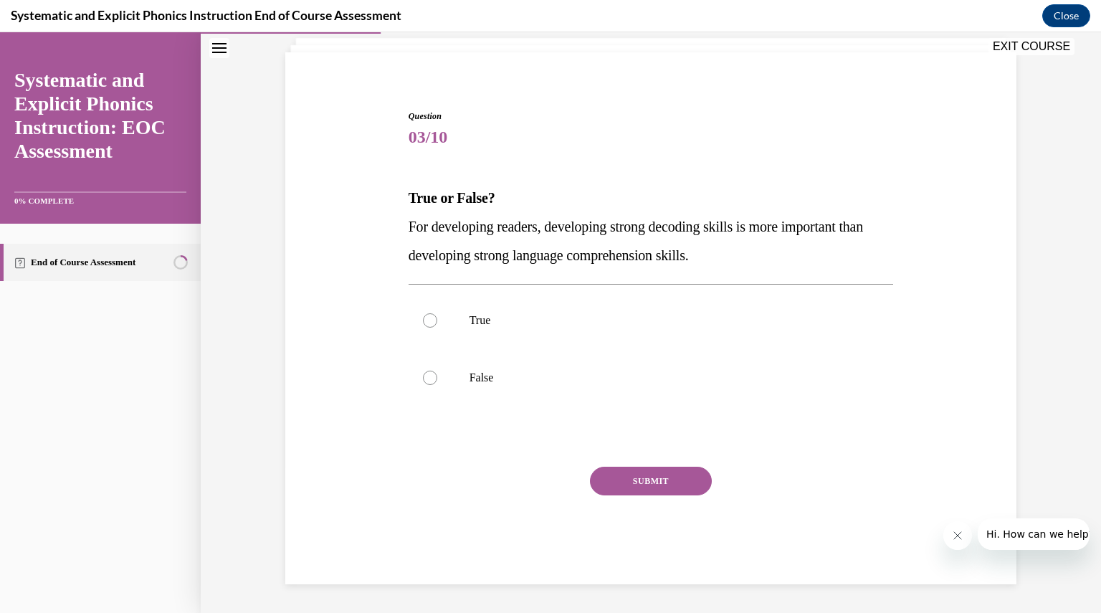
scroll to position [89, 0]
click at [423, 381] on div at bounding box center [430, 378] width 14 height 14
click at [647, 483] on button "SUBMIT" at bounding box center [651, 481] width 122 height 29
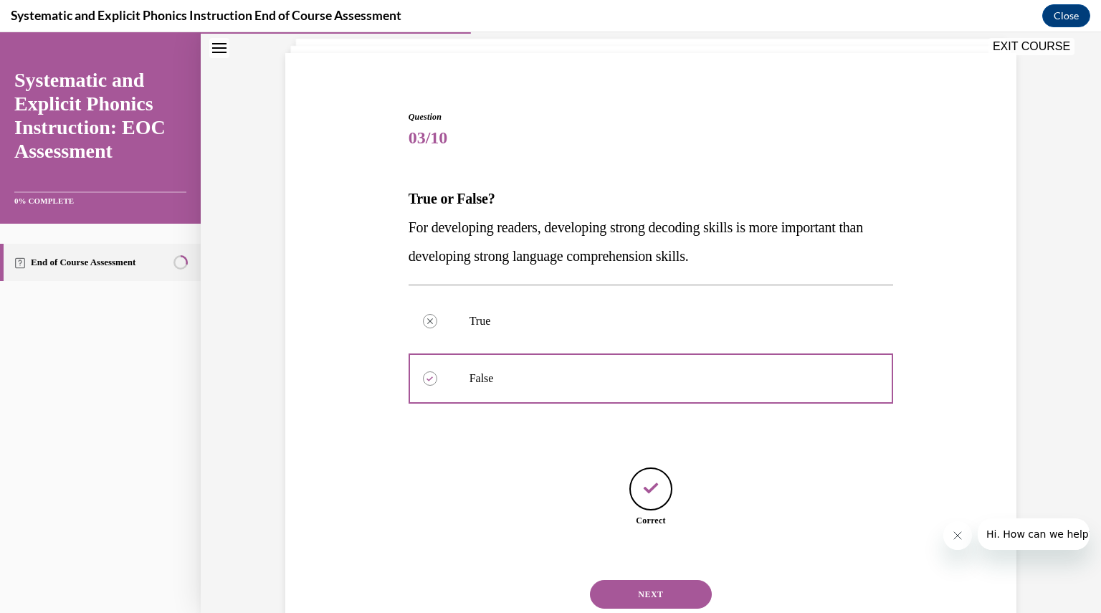
scroll to position [134, 0]
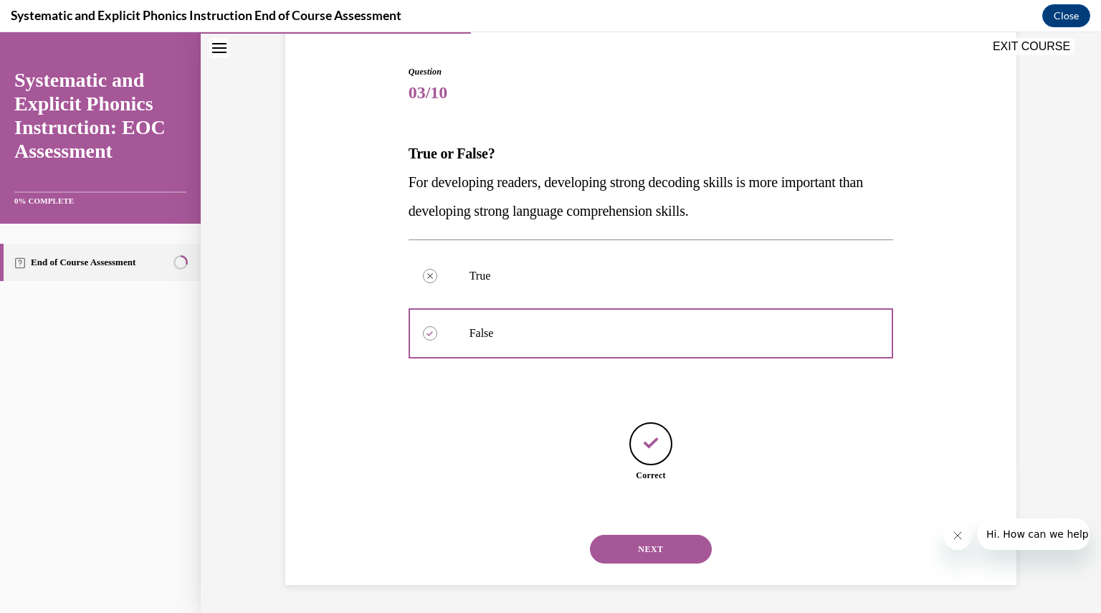
click at [650, 547] on button "NEXT" at bounding box center [651, 549] width 122 height 29
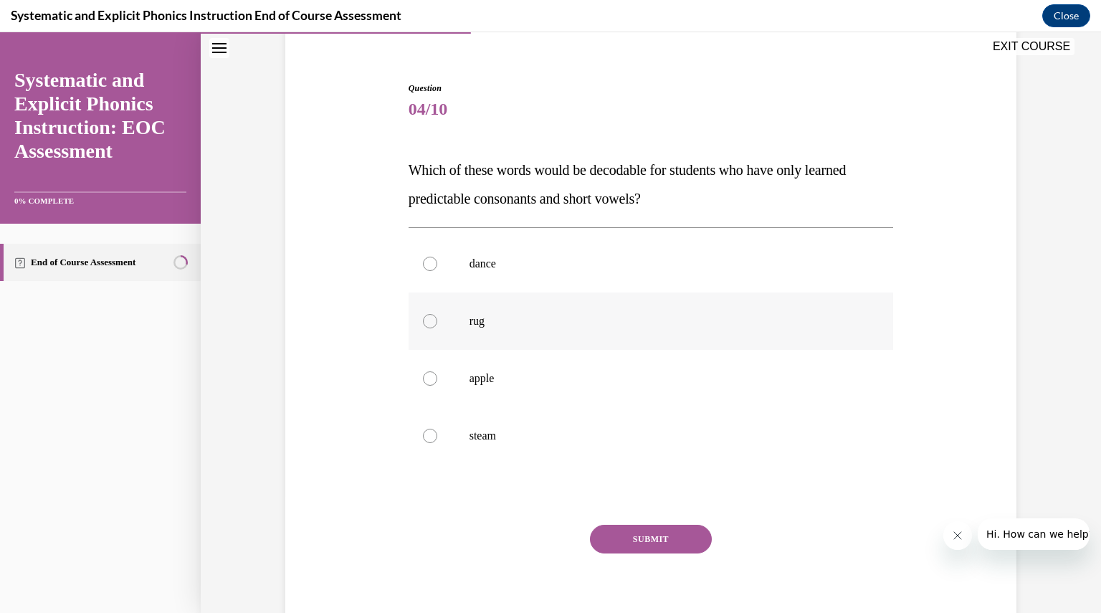
scroll to position [119, 0]
click at [424, 320] on div at bounding box center [430, 320] width 14 height 14
click at [651, 537] on button "SUBMIT" at bounding box center [651, 537] width 122 height 29
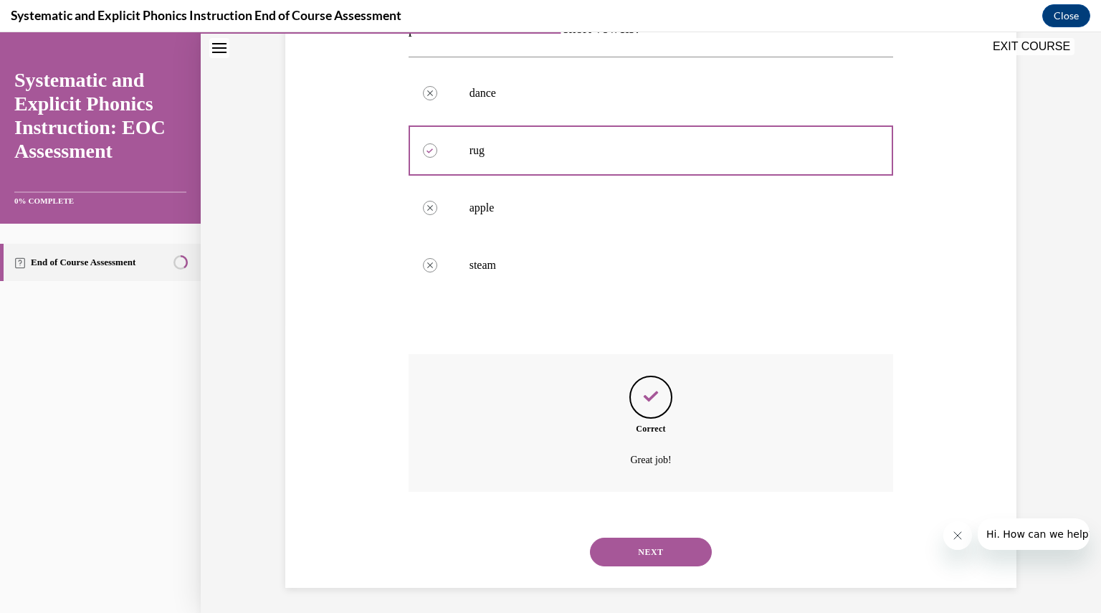
scroll to position [291, 0]
click at [652, 542] on button "NEXT" at bounding box center [651, 549] width 122 height 29
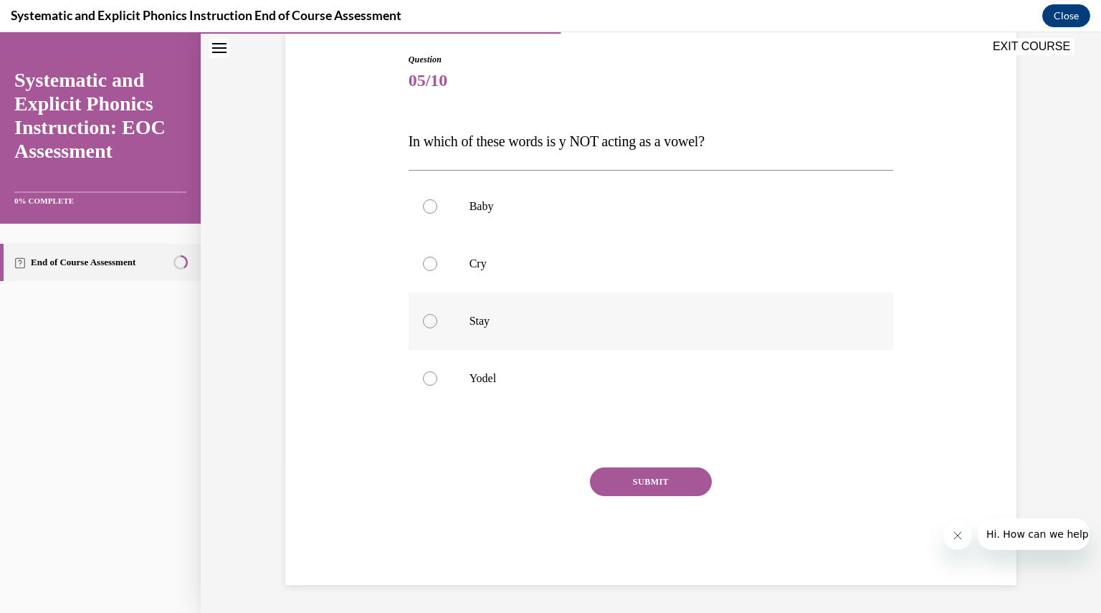
click at [423, 317] on div at bounding box center [430, 321] width 14 height 14
click at [424, 381] on div at bounding box center [430, 378] width 14 height 14
click at [650, 475] on button "SUBMIT" at bounding box center [651, 481] width 122 height 29
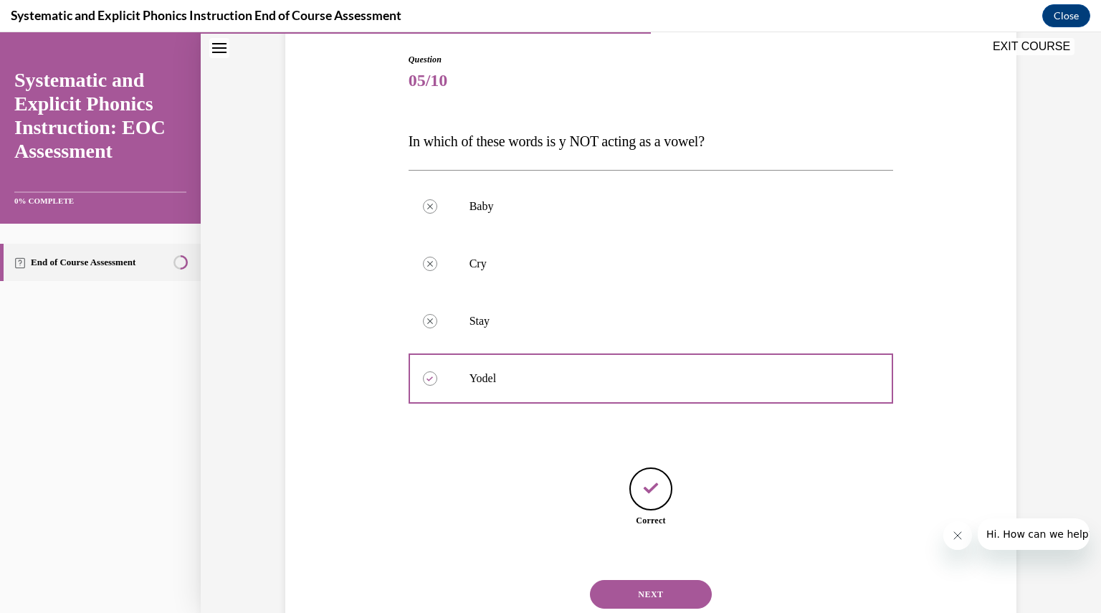
scroll to position [191, 0]
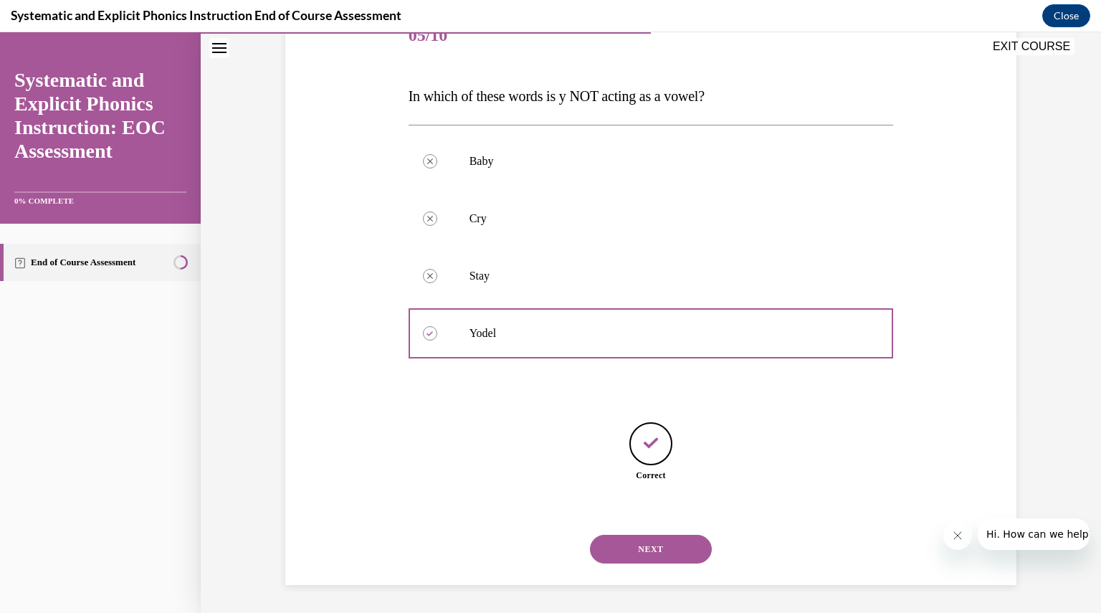
click at [652, 551] on button "NEXT" at bounding box center [651, 549] width 122 height 29
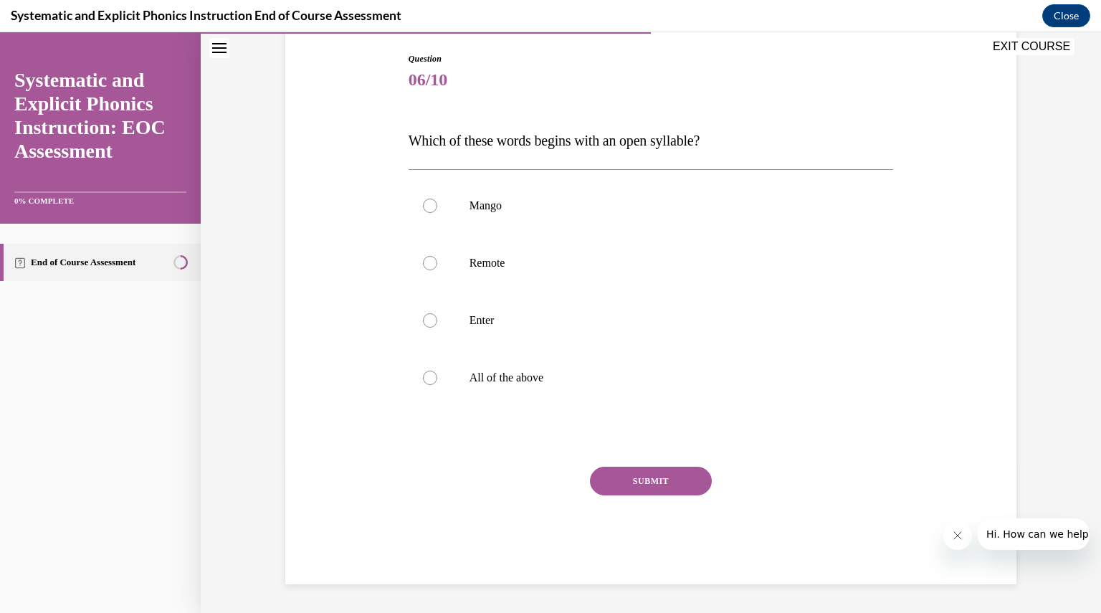
scroll to position [146, 0]
click at [423, 262] on div at bounding box center [430, 264] width 14 height 14
click at [645, 479] on button "SUBMIT" at bounding box center [651, 481] width 122 height 29
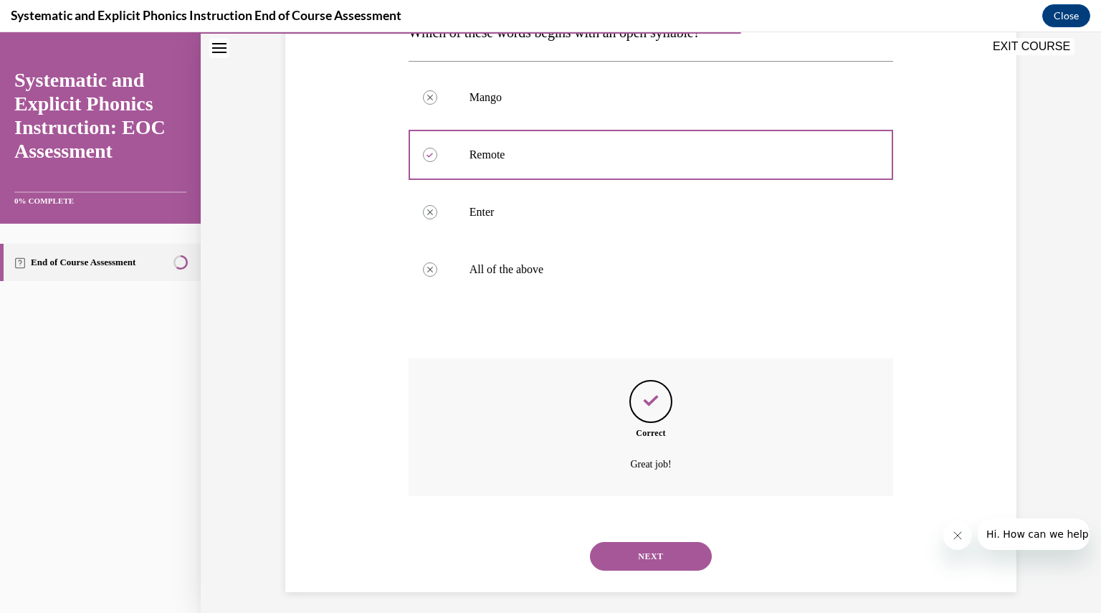
scroll to position [262, 0]
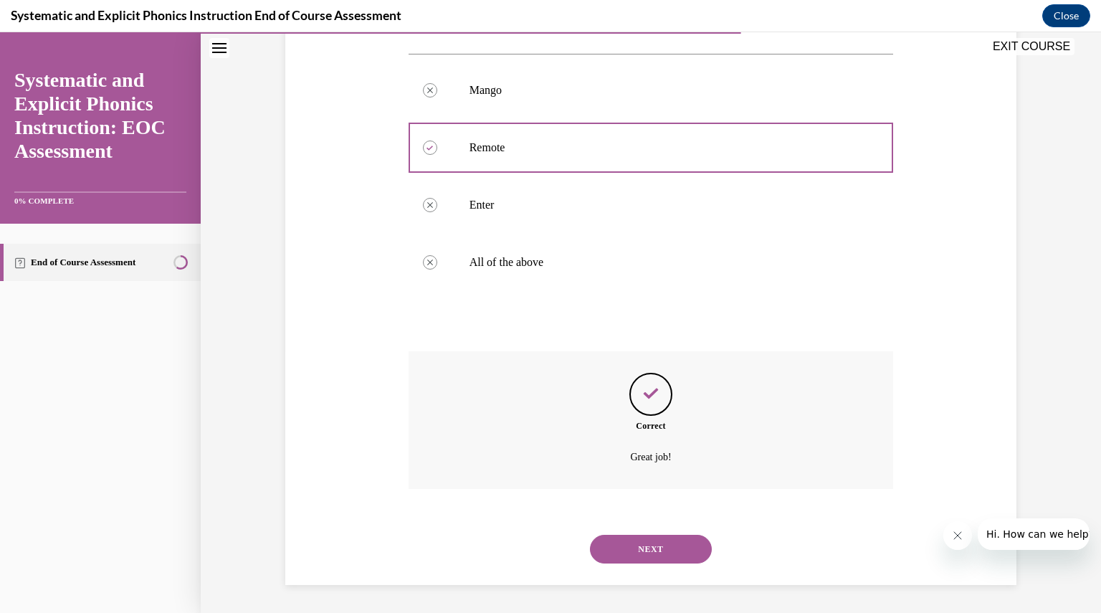
click at [661, 545] on button "NEXT" at bounding box center [651, 549] width 122 height 29
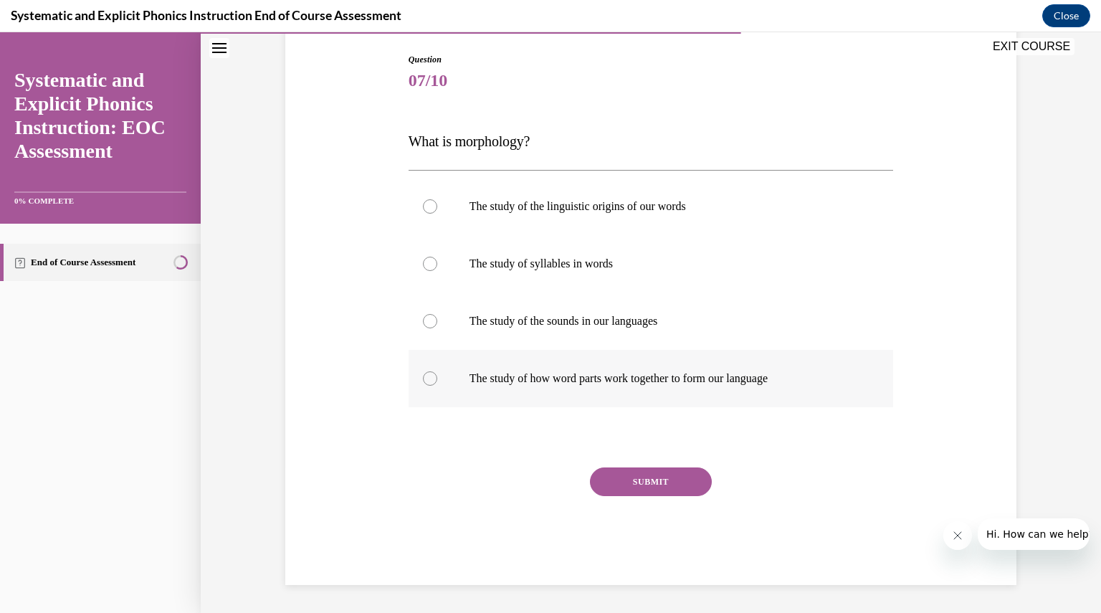
click at [426, 376] on div at bounding box center [430, 378] width 14 height 14
click at [645, 492] on button "SUBMIT" at bounding box center [651, 481] width 122 height 29
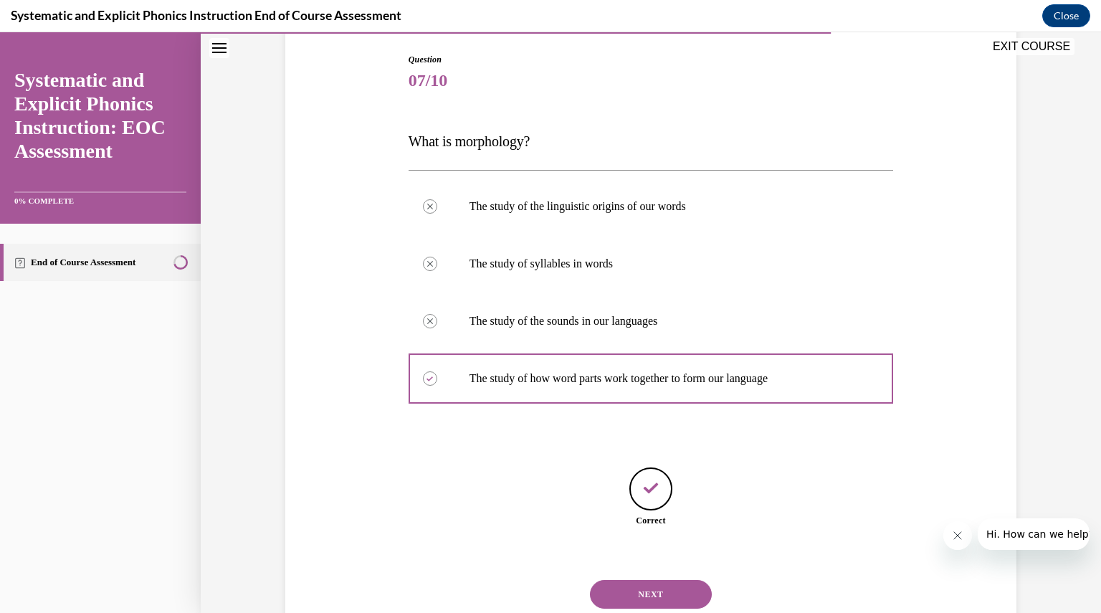
scroll to position [191, 0]
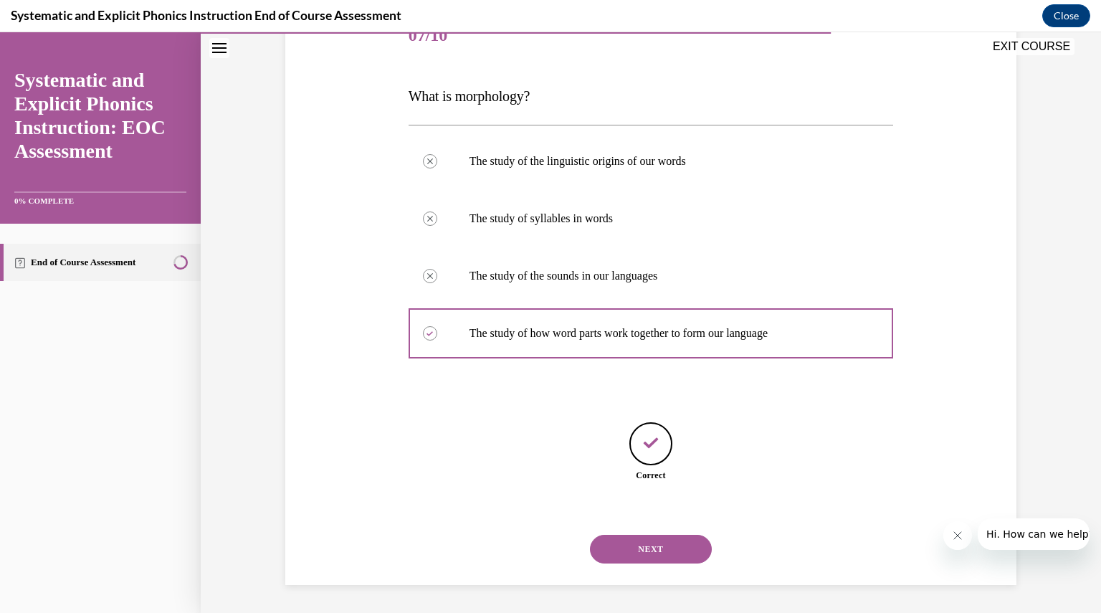
click at [653, 546] on button "NEXT" at bounding box center [651, 549] width 122 height 29
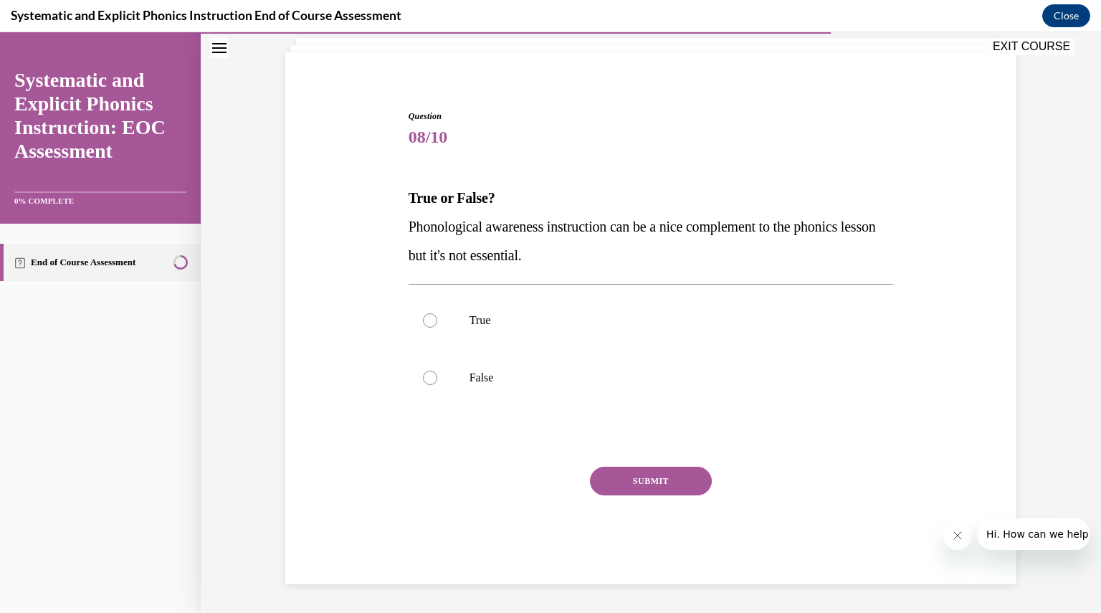
scroll to position [89, 0]
click at [423, 379] on div at bounding box center [430, 378] width 14 height 14
click at [650, 482] on button "SUBMIT" at bounding box center [651, 481] width 122 height 29
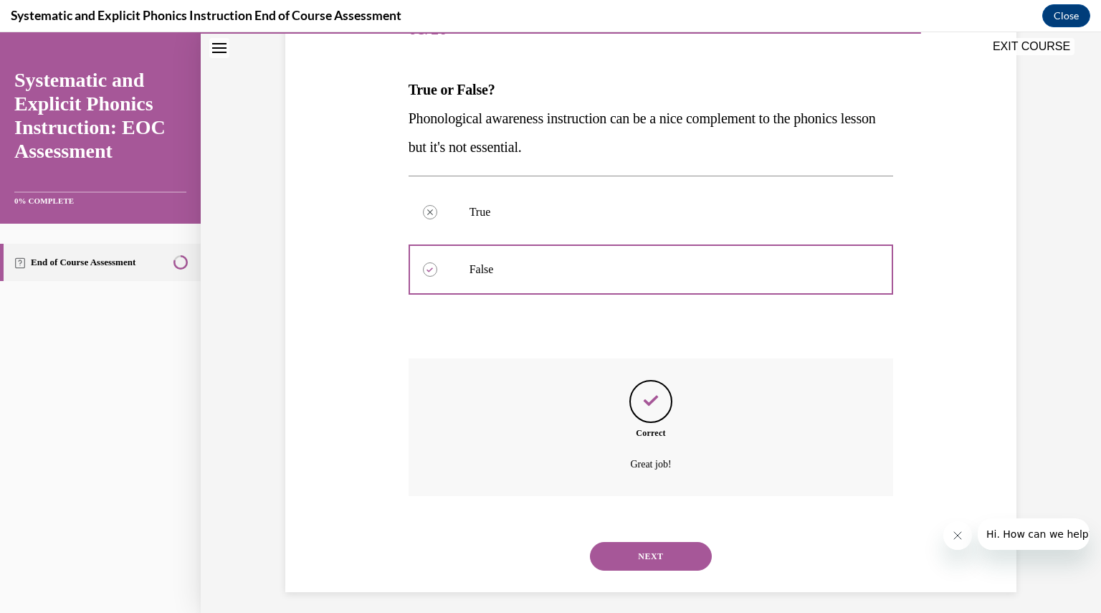
scroll to position [205, 0]
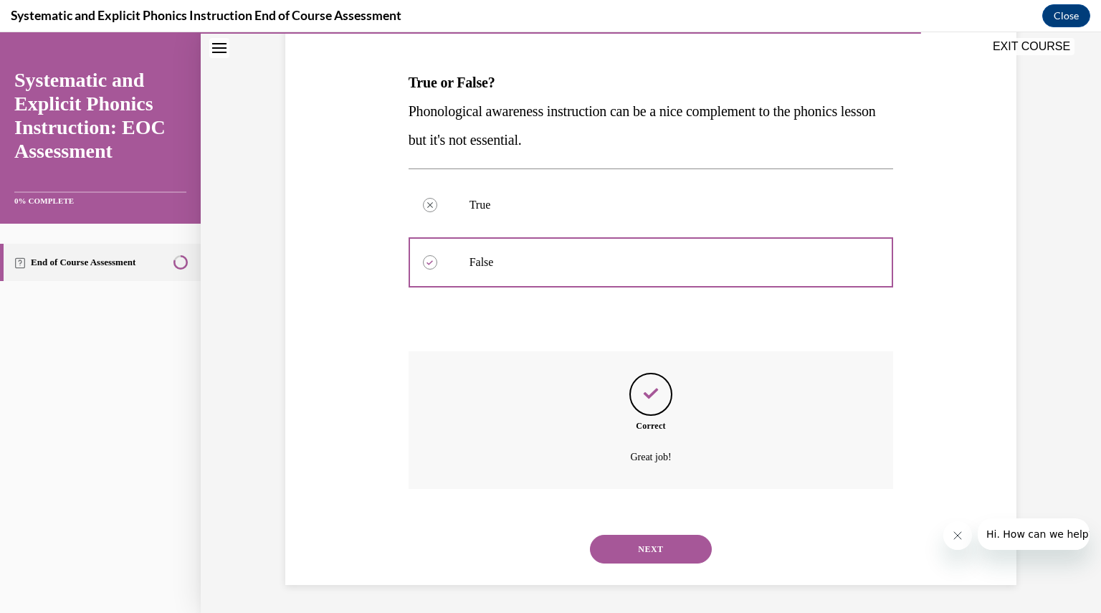
drag, startPoint x: 654, startPoint y: 542, endPoint x: 610, endPoint y: 557, distance: 46.3
click at [610, 557] on button "NEXT" at bounding box center [651, 549] width 122 height 29
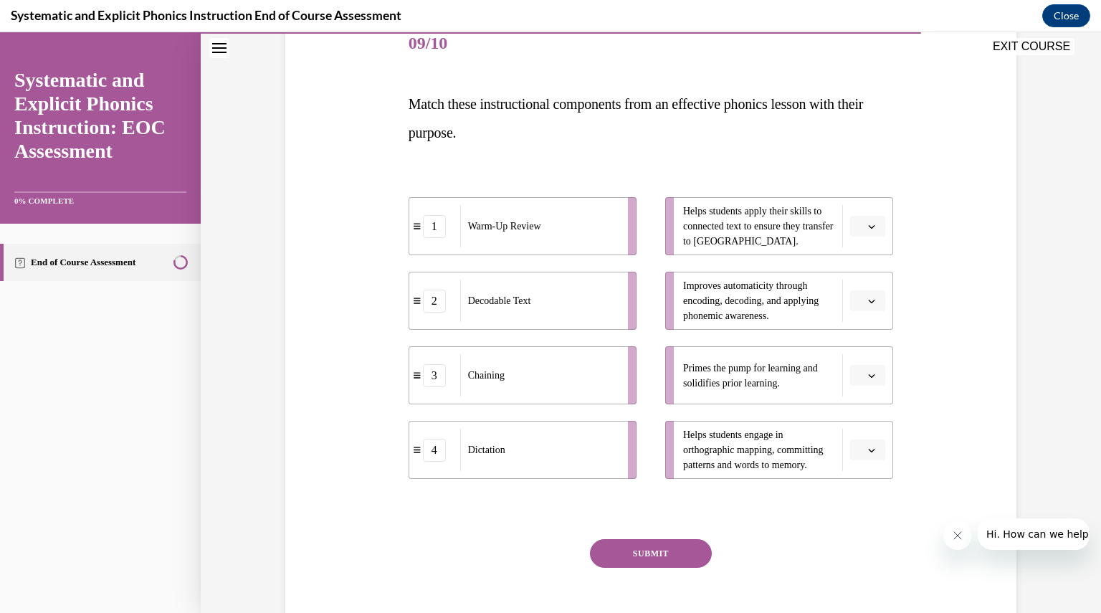
scroll to position [184, 0]
drag, startPoint x: 543, startPoint y: 312, endPoint x: 586, endPoint y: 215, distance: 105.9
click at [586, 215] on div "Decodable Text" at bounding box center [574, 212] width 158 height 42
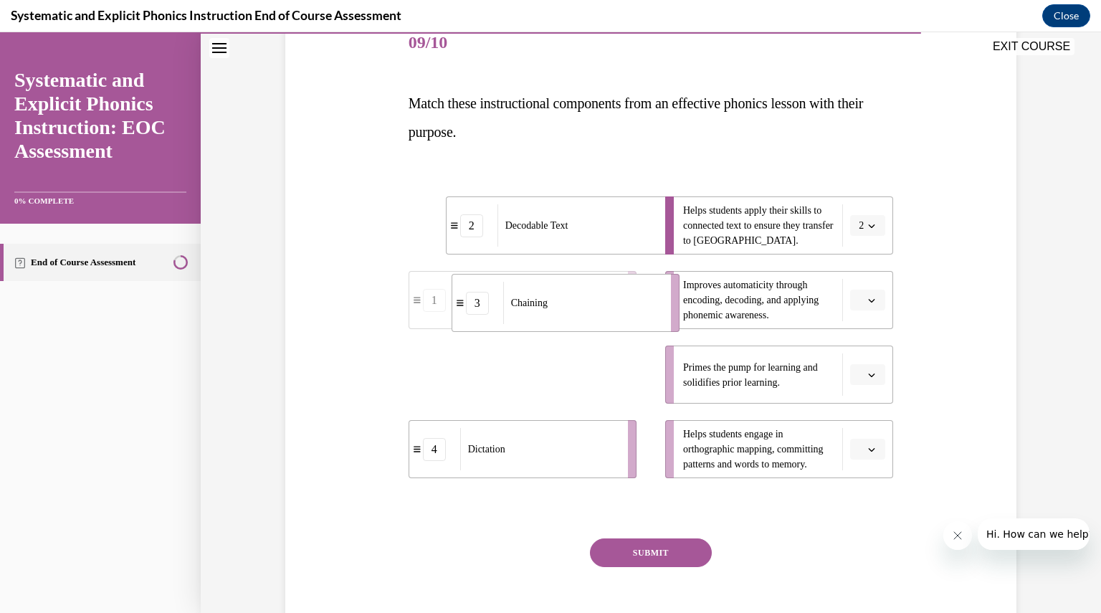
drag, startPoint x: 536, startPoint y: 394, endPoint x: 575, endPoint y: 319, distance: 84.0
click at [575, 319] on div "Chaining" at bounding box center [582, 303] width 158 height 42
drag, startPoint x: 536, startPoint y: 391, endPoint x: 576, endPoint y: 388, distance: 41.0
click at [576, 388] on div "Warm-Up Review" at bounding box center [575, 374] width 158 height 42
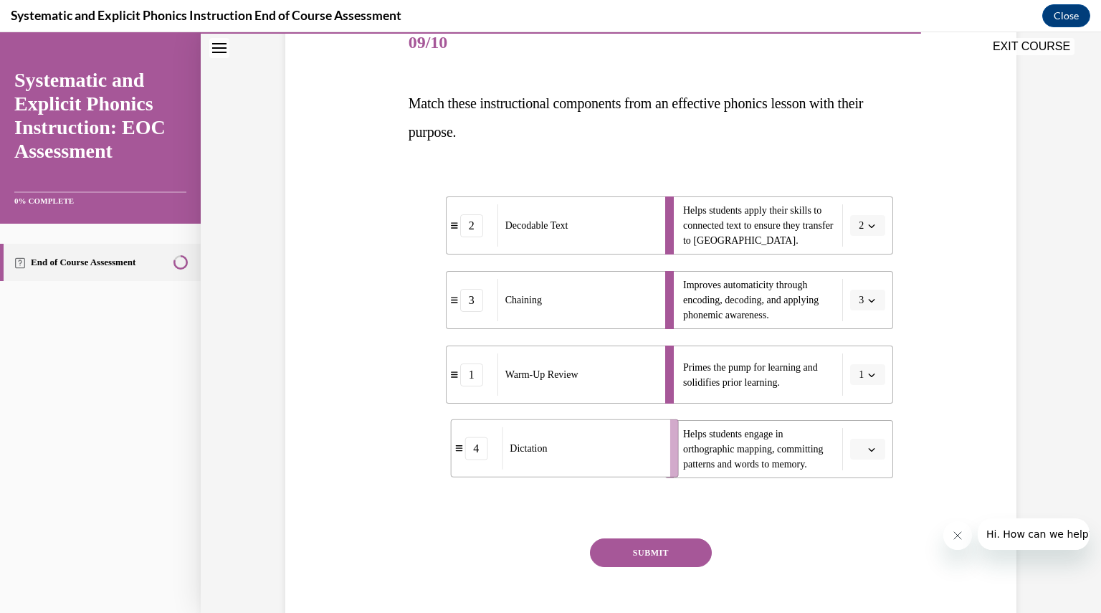
drag, startPoint x: 562, startPoint y: 455, endPoint x: 609, endPoint y: 455, distance: 47.3
click at [609, 455] on div "Dictation" at bounding box center [581, 448] width 158 height 42
click at [650, 550] on button "SUBMIT" at bounding box center [651, 552] width 122 height 29
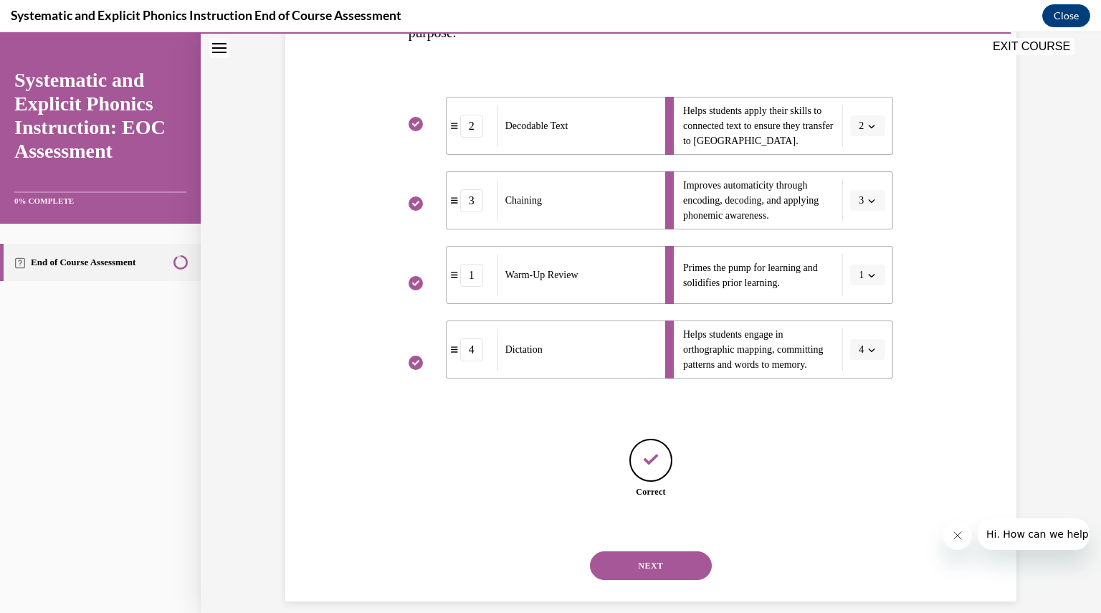
scroll to position [300, 0]
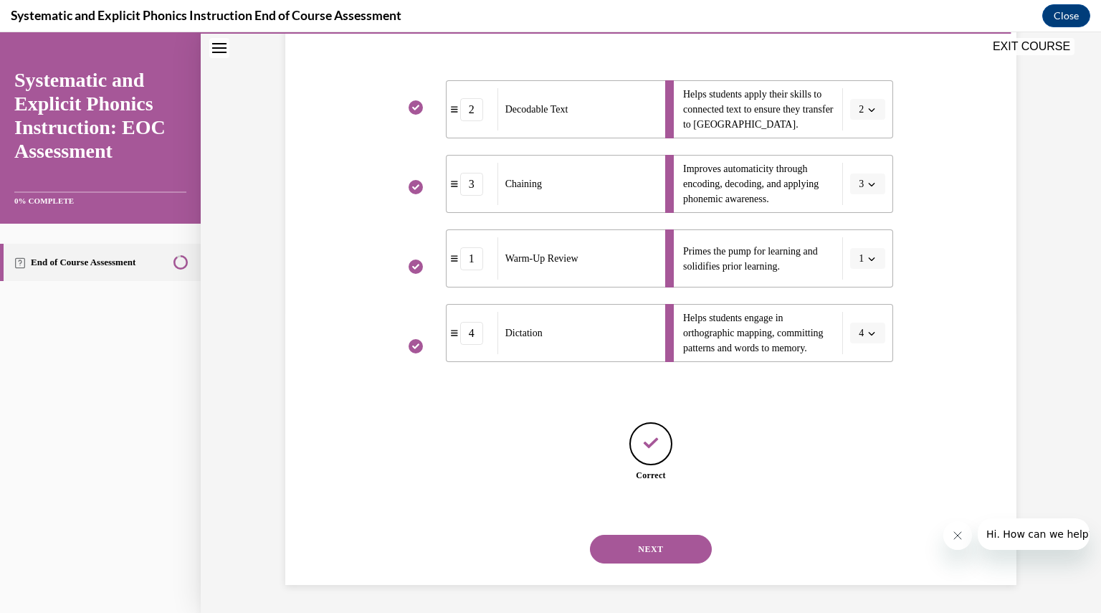
click at [650, 550] on button "NEXT" at bounding box center [651, 549] width 122 height 29
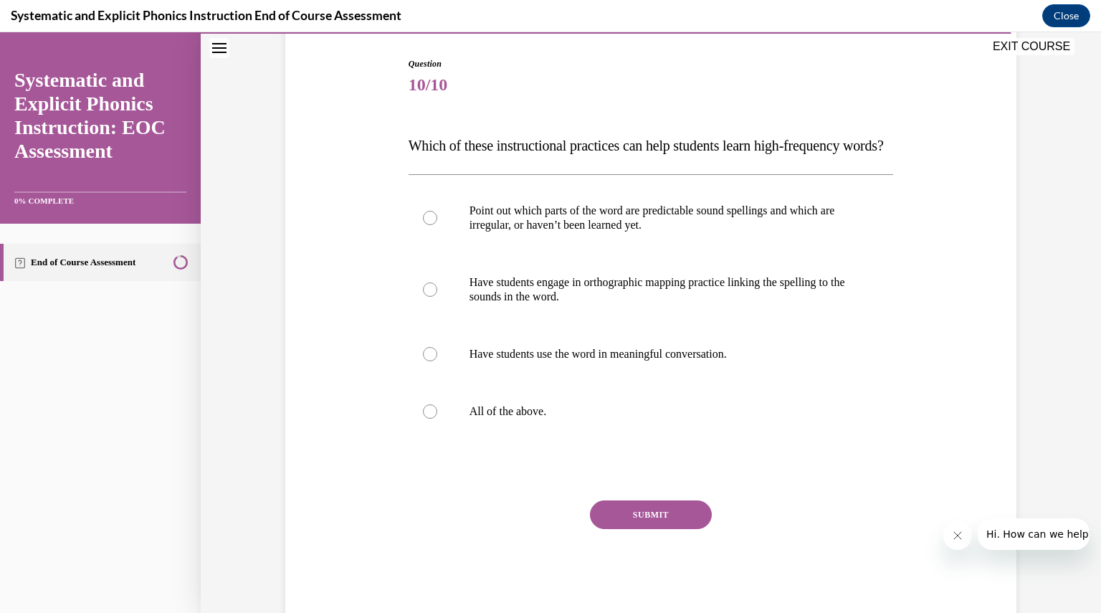
scroll to position [147, 0]
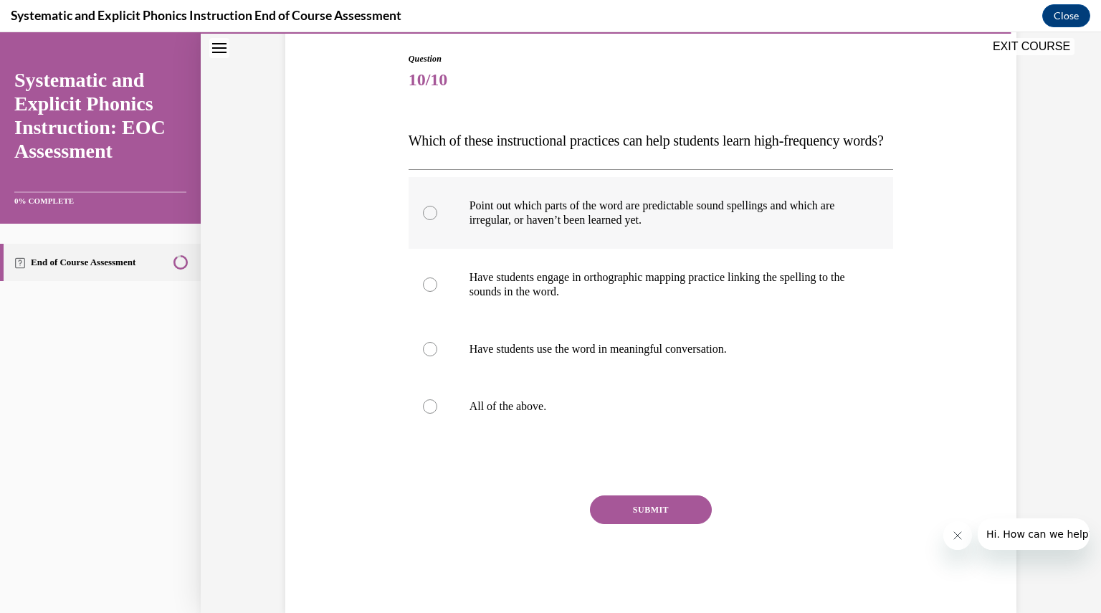
click at [427, 220] on div at bounding box center [430, 213] width 14 height 14
click at [427, 414] on div at bounding box center [430, 406] width 14 height 14
click at [635, 524] on button "SUBMIT" at bounding box center [651, 509] width 122 height 29
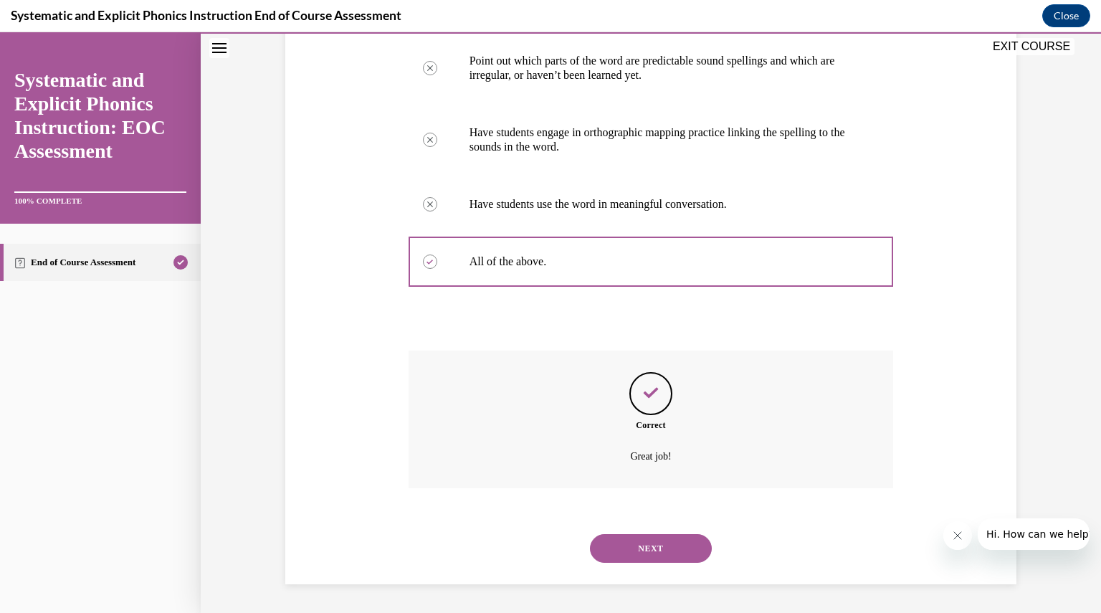
scroll to position [320, 0]
click at [647, 548] on button "NEXT" at bounding box center [651, 548] width 122 height 29
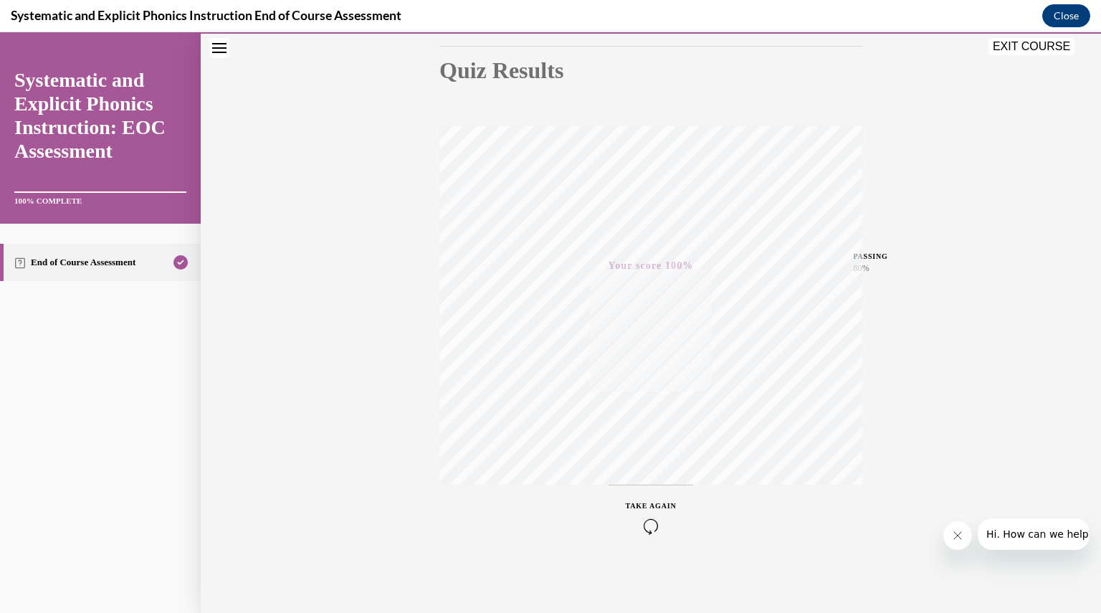
click at [1011, 49] on button "EXIT COURSE" at bounding box center [1032, 46] width 86 height 17
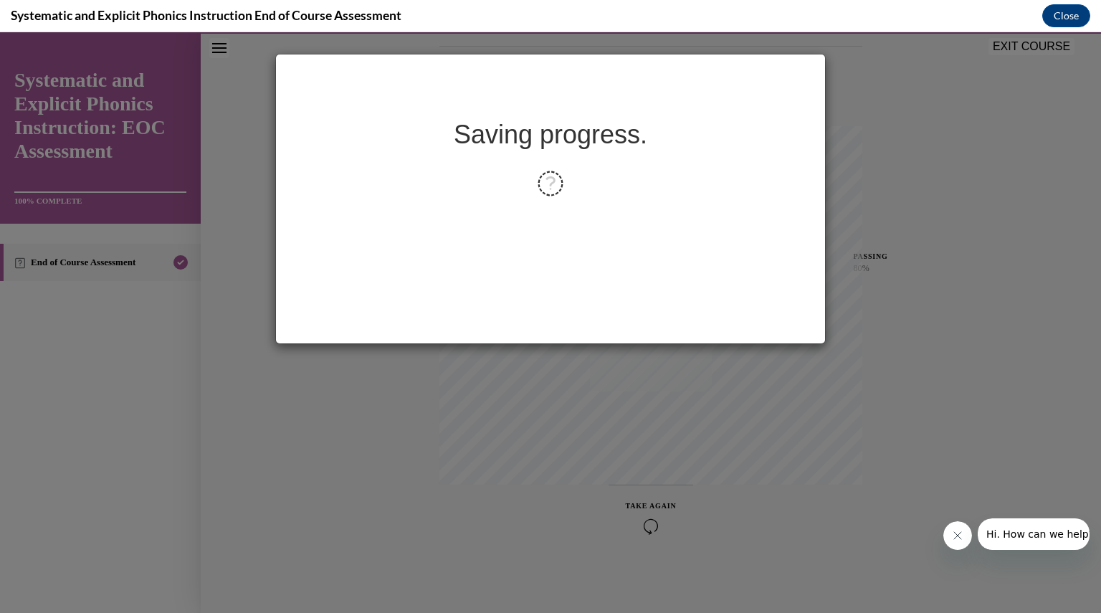
click at [1011, 49] on div "Saving progress." at bounding box center [550, 322] width 1101 height 581
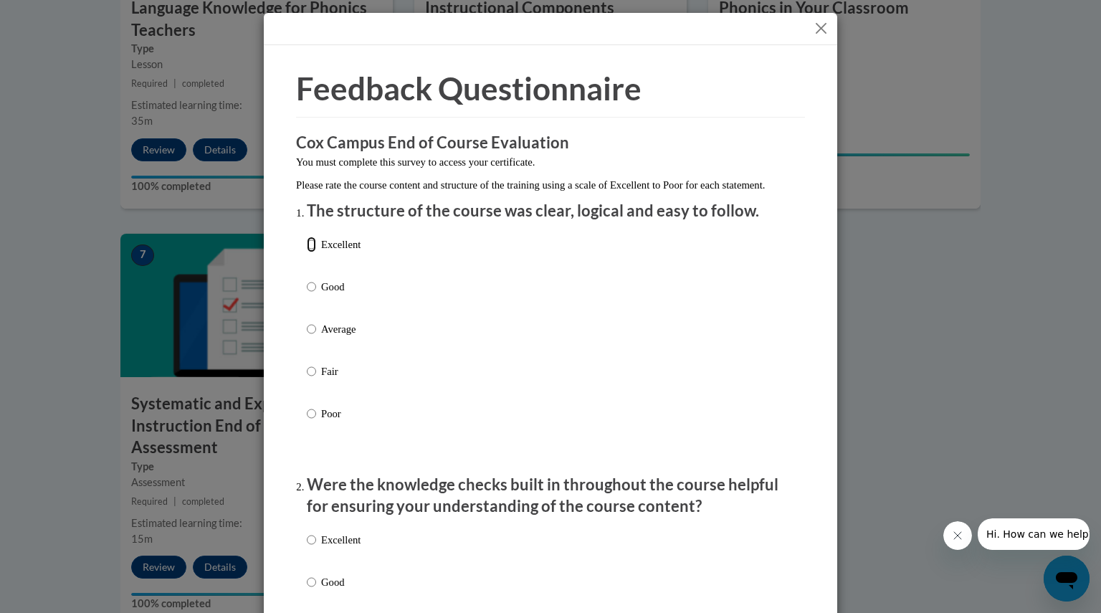
click at [307, 252] on input "Excellent" at bounding box center [311, 245] width 9 height 16
radio input "true"
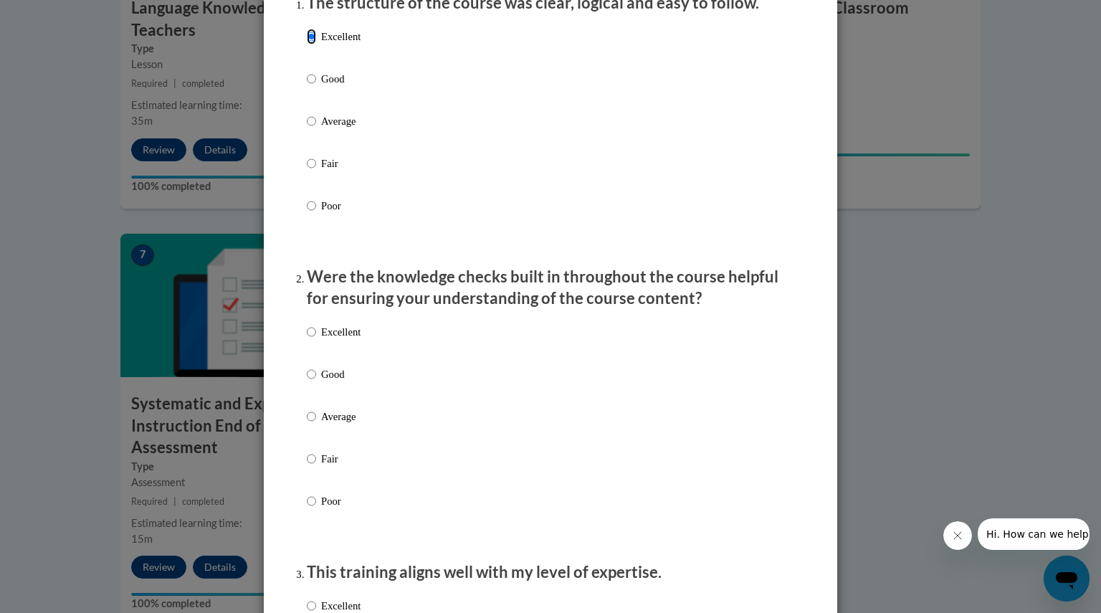
scroll to position [209, 0]
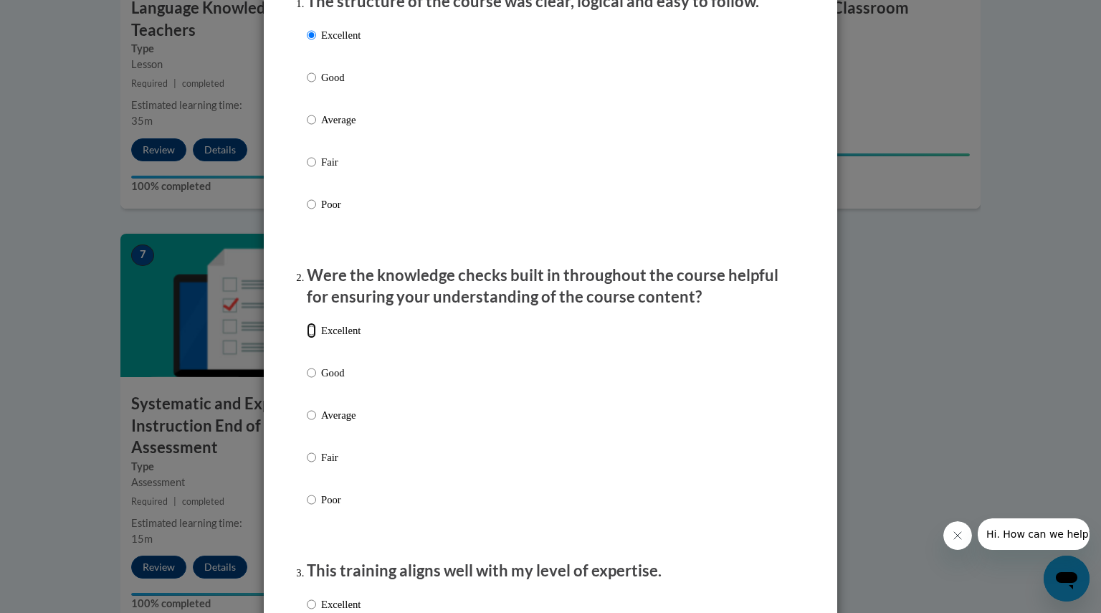
click at [307, 338] on input "Excellent" at bounding box center [311, 331] width 9 height 16
radio input "true"
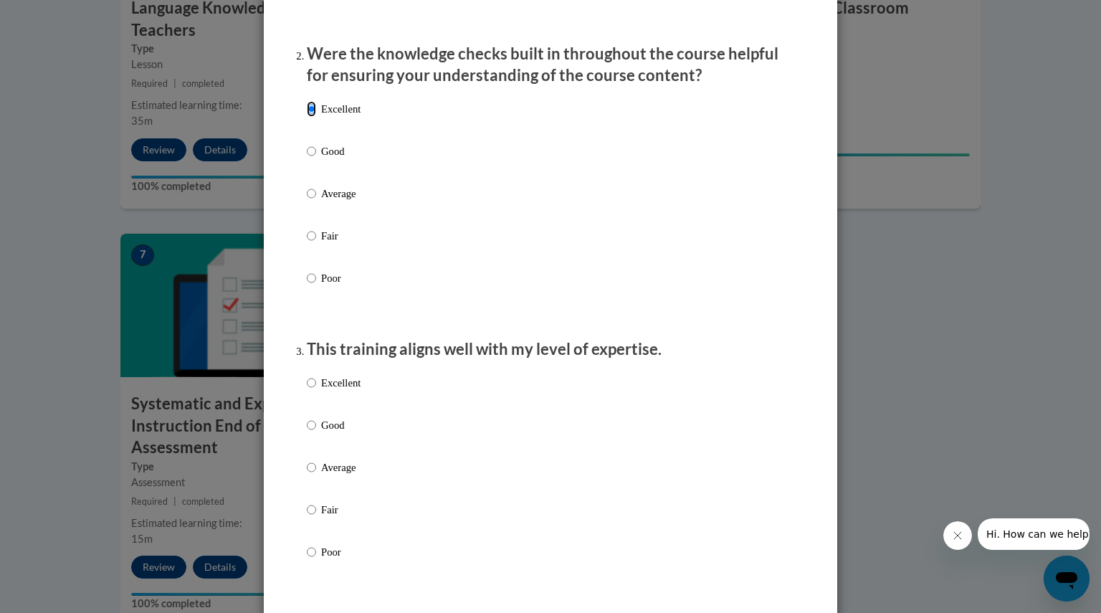
scroll to position [432, 0]
click at [309, 390] on input "Excellent" at bounding box center [311, 382] width 9 height 16
radio input "true"
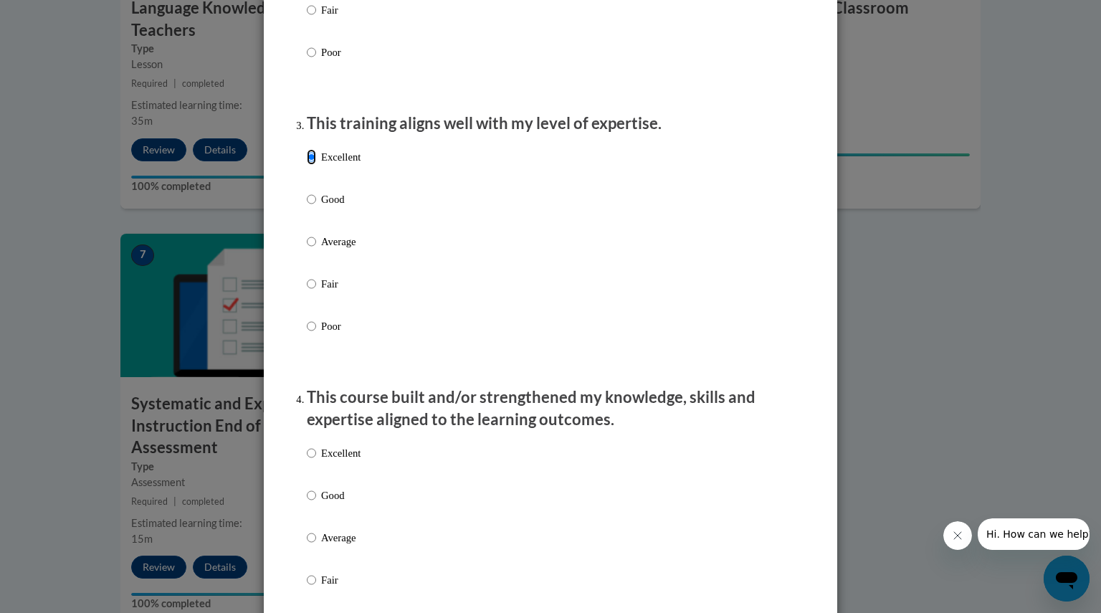
scroll to position [661, 0]
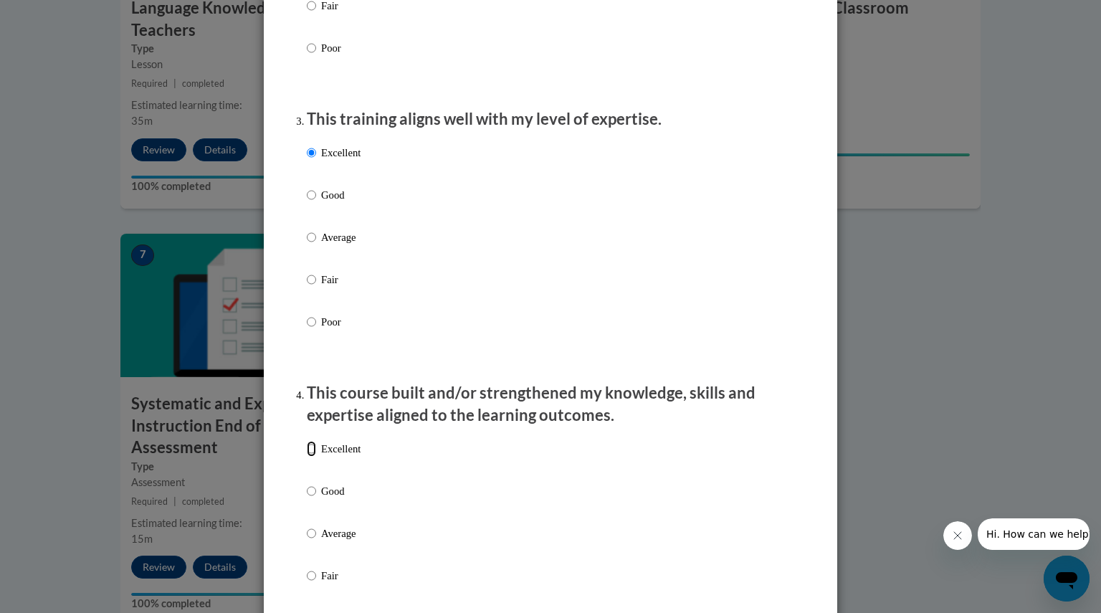
click at [307, 456] on input "Excellent" at bounding box center [311, 449] width 9 height 16
radio input "true"
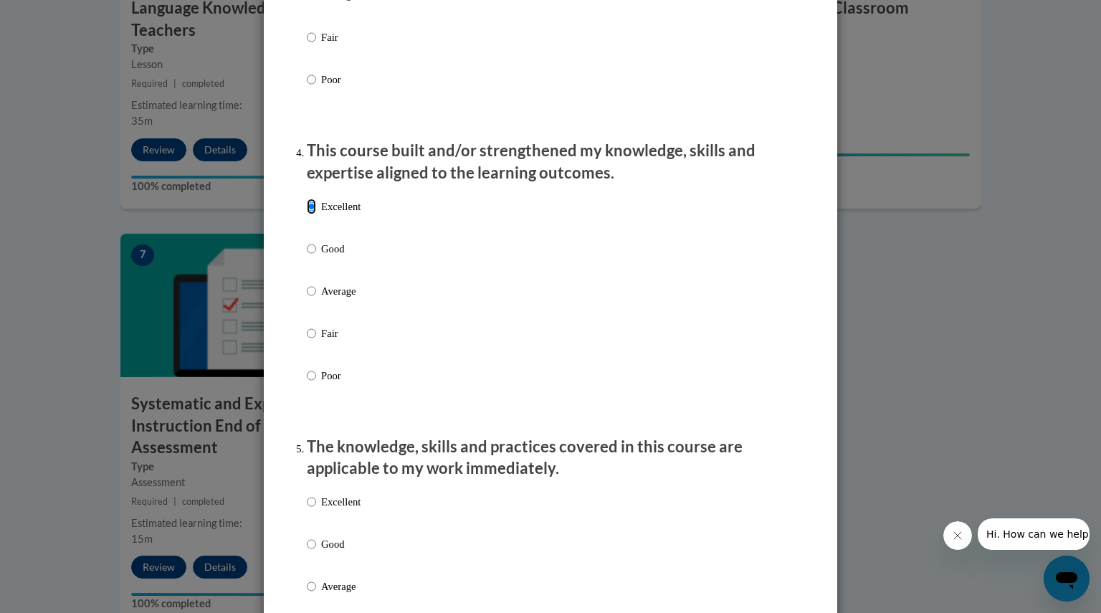
scroll to position [906, 0]
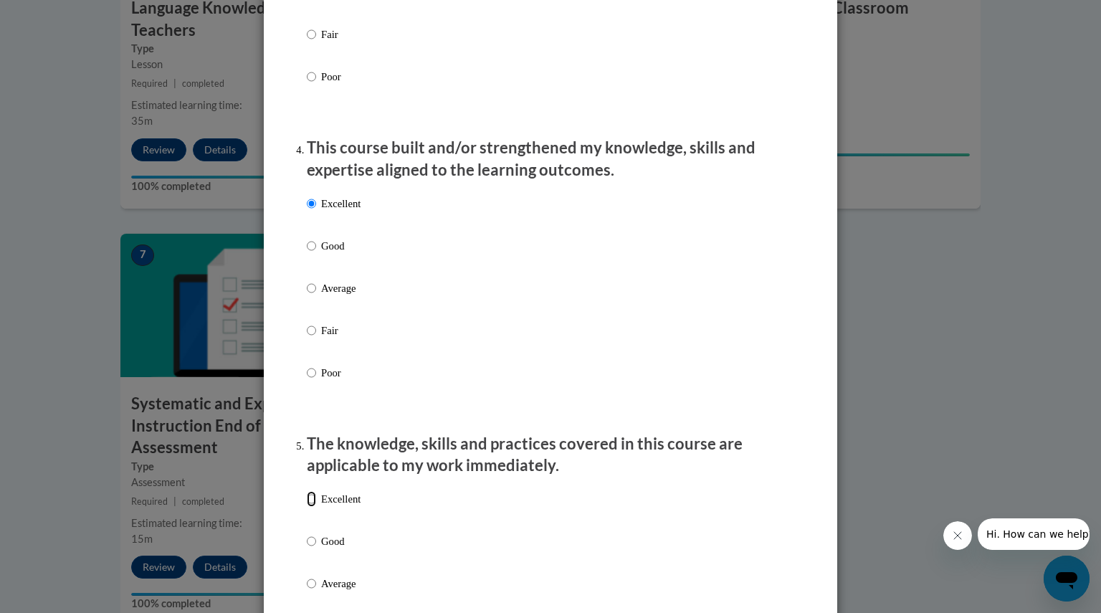
click at [307, 505] on input "Excellent" at bounding box center [311, 499] width 9 height 16
radio input "true"
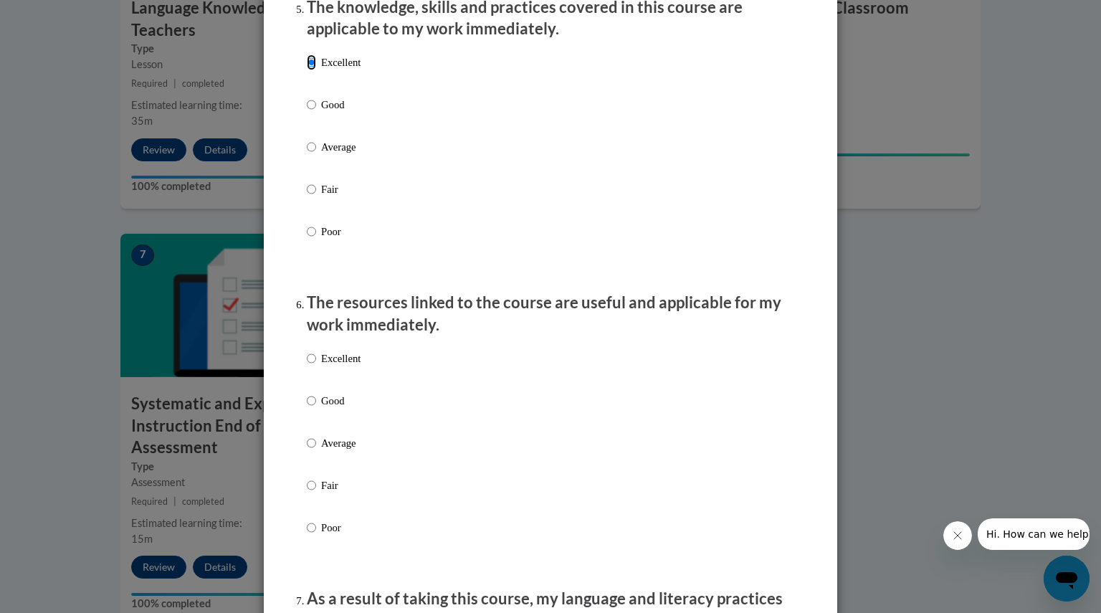
scroll to position [1357, 0]
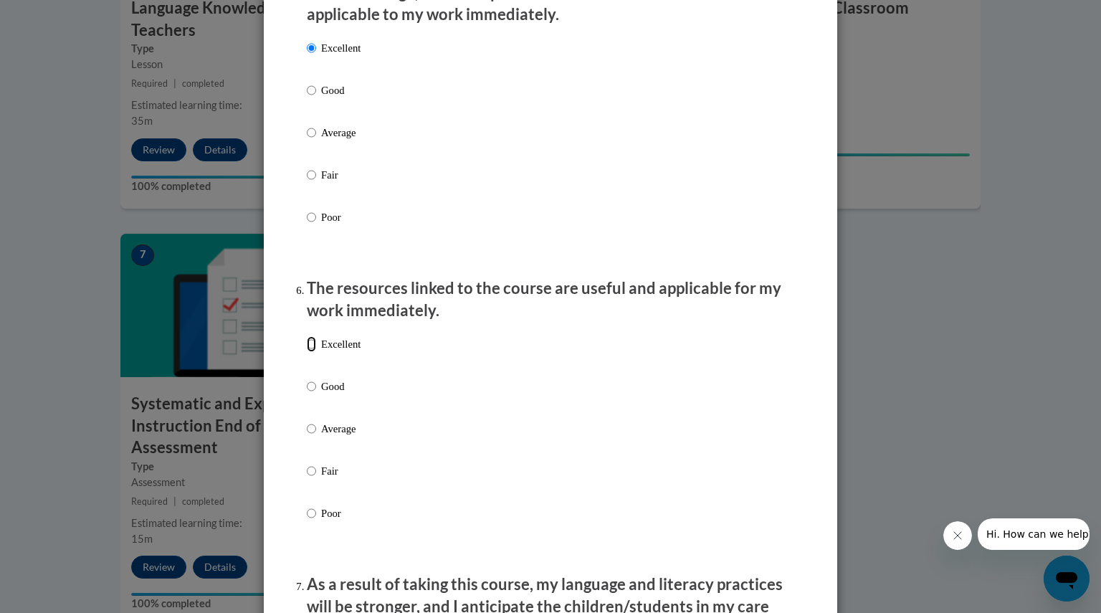
click at [308, 352] on input "Excellent" at bounding box center [311, 344] width 9 height 16
radio input "true"
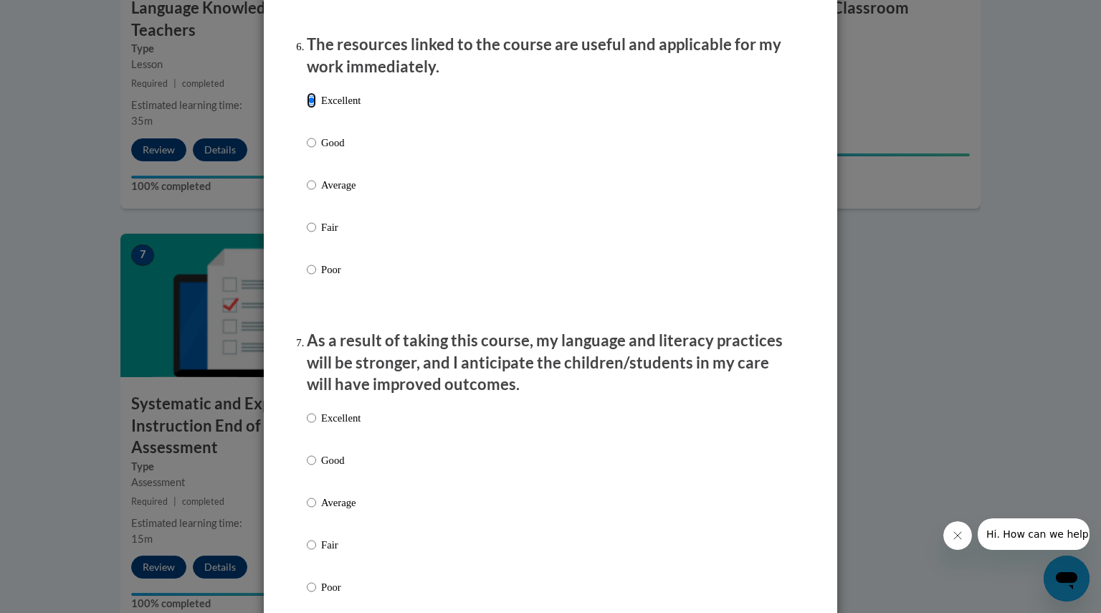
scroll to position [1602, 0]
click at [307, 424] on input "Excellent" at bounding box center [311, 417] width 9 height 16
radio input "true"
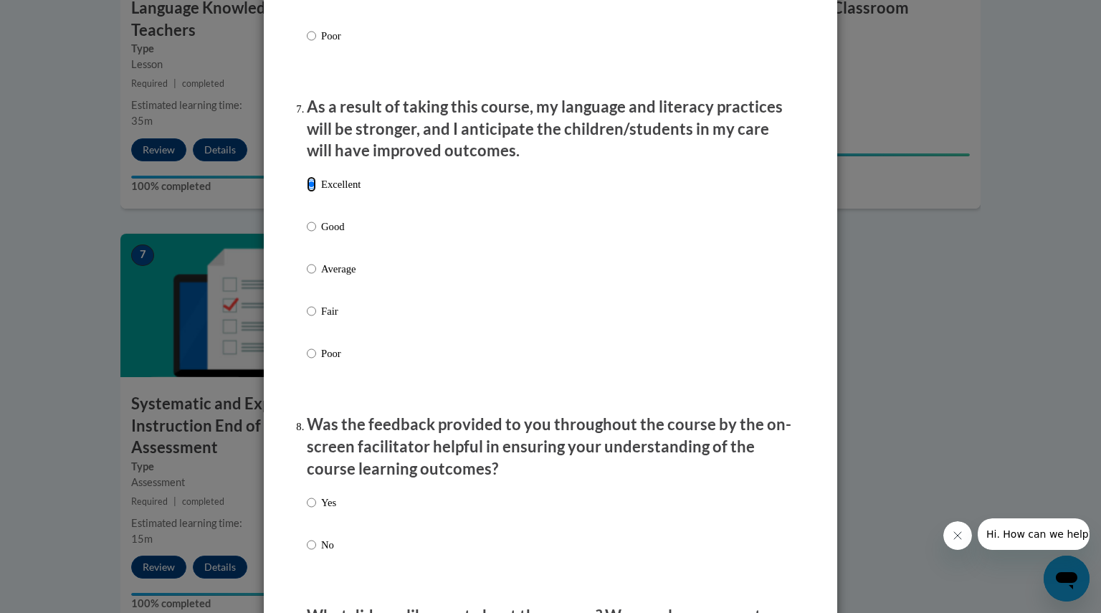
scroll to position [1842, 0]
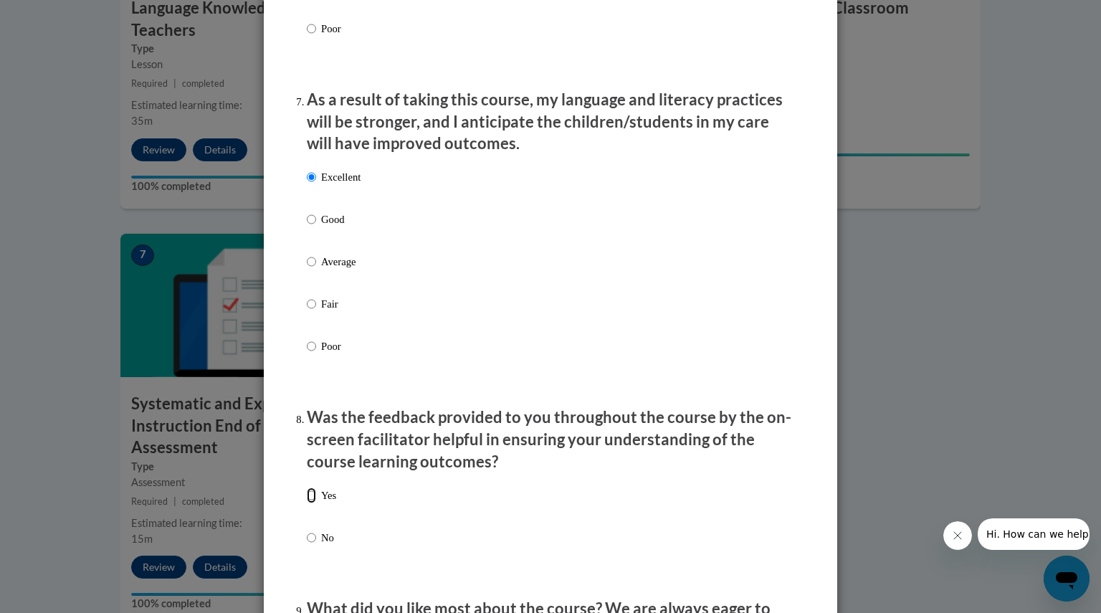
click at [307, 503] on input "Yes" at bounding box center [311, 496] width 9 height 16
radio input "true"
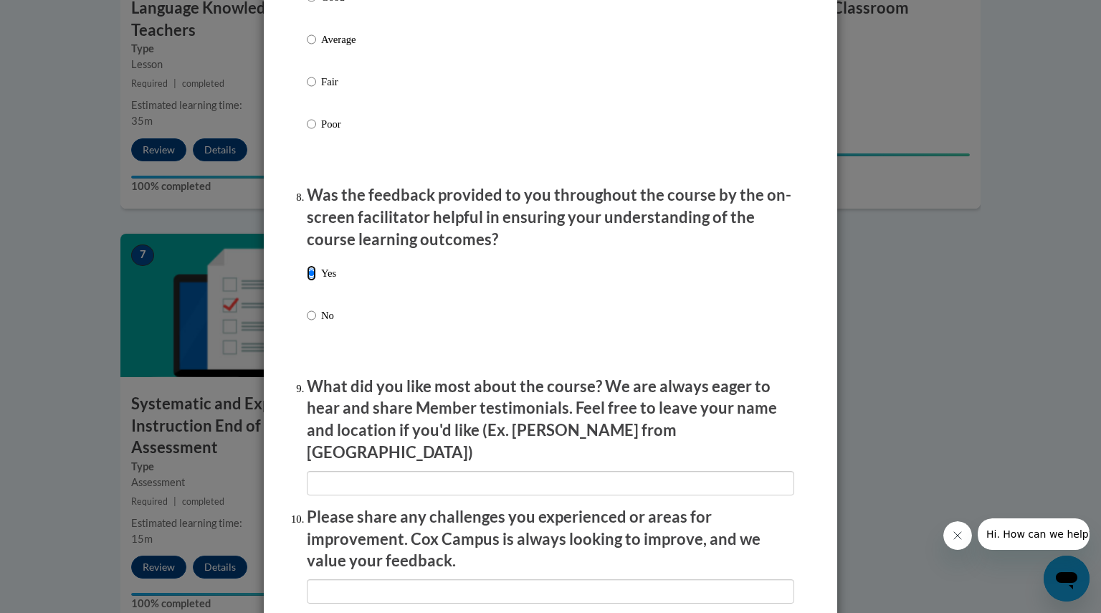
scroll to position [2074, 0]
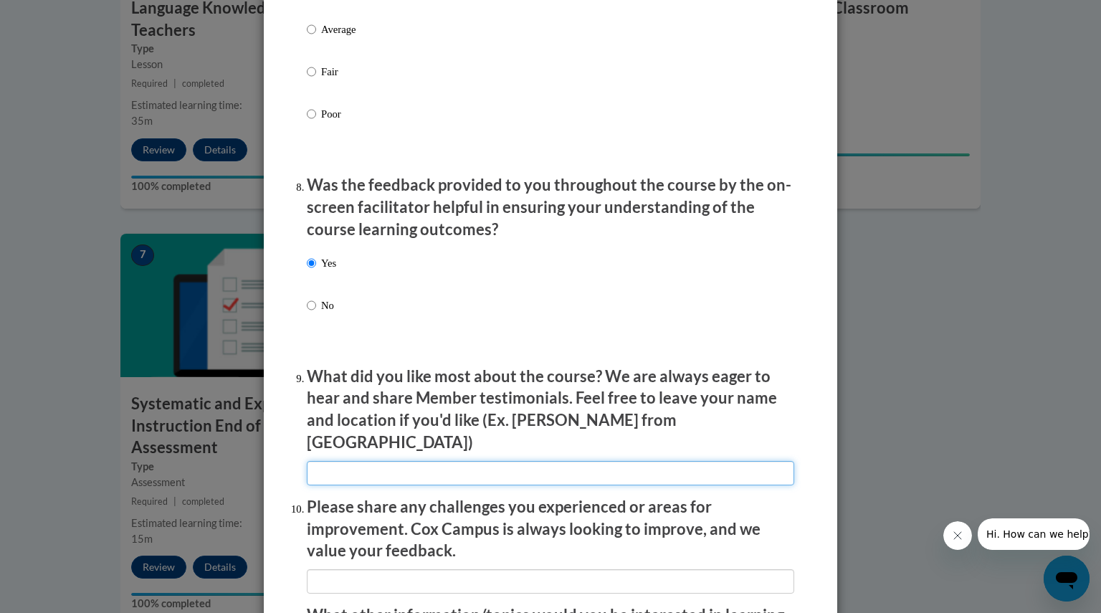
click at [452, 462] on input "textbox" at bounding box center [551, 473] width 488 height 24
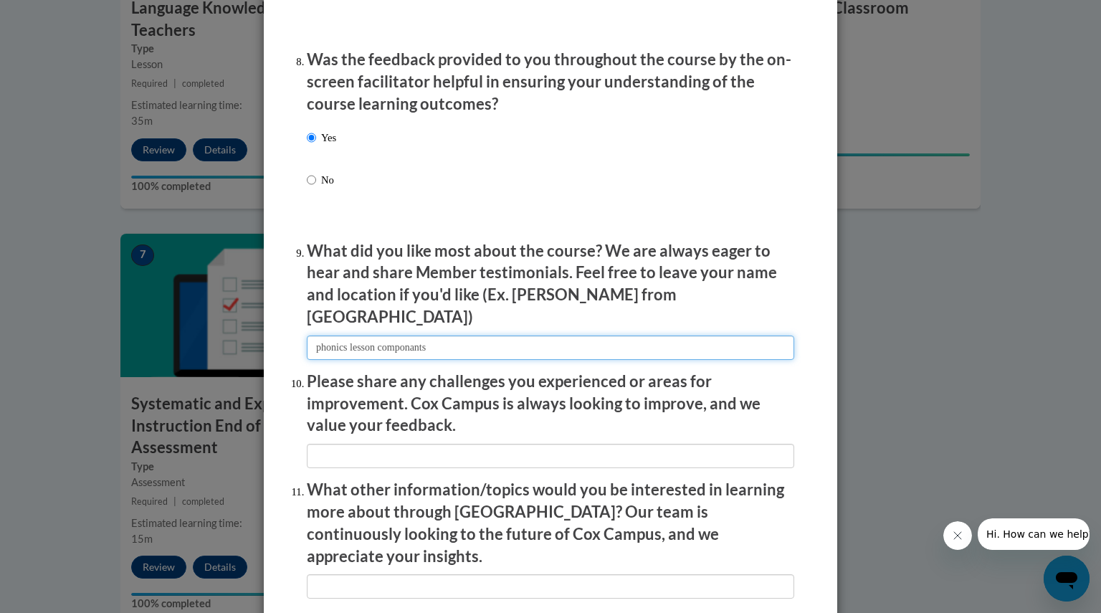
scroll to position [2230, 0]
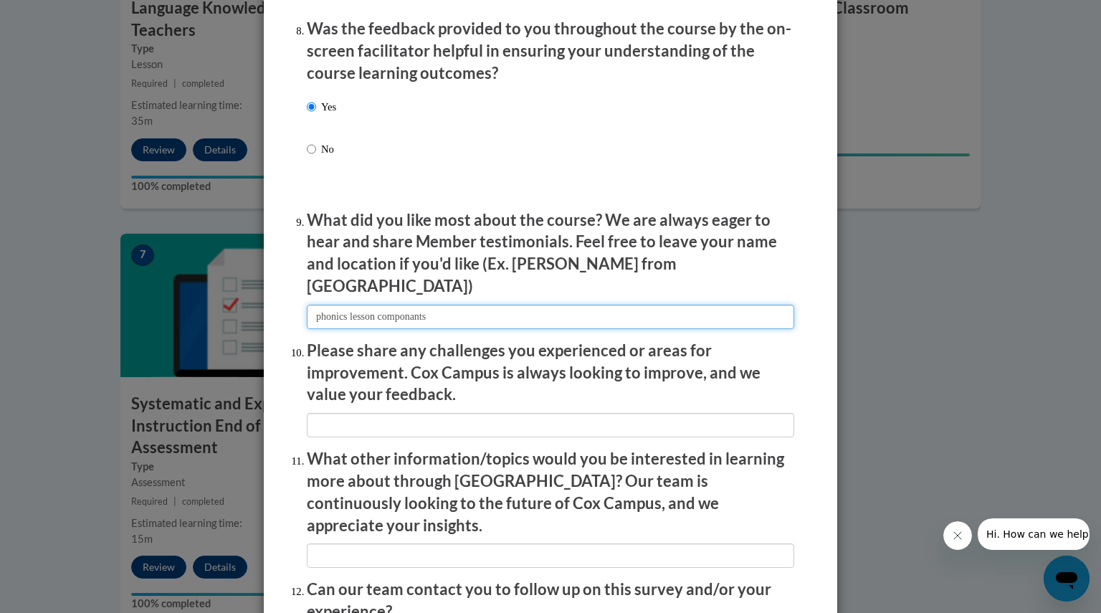
type input "phonics lesson componants"
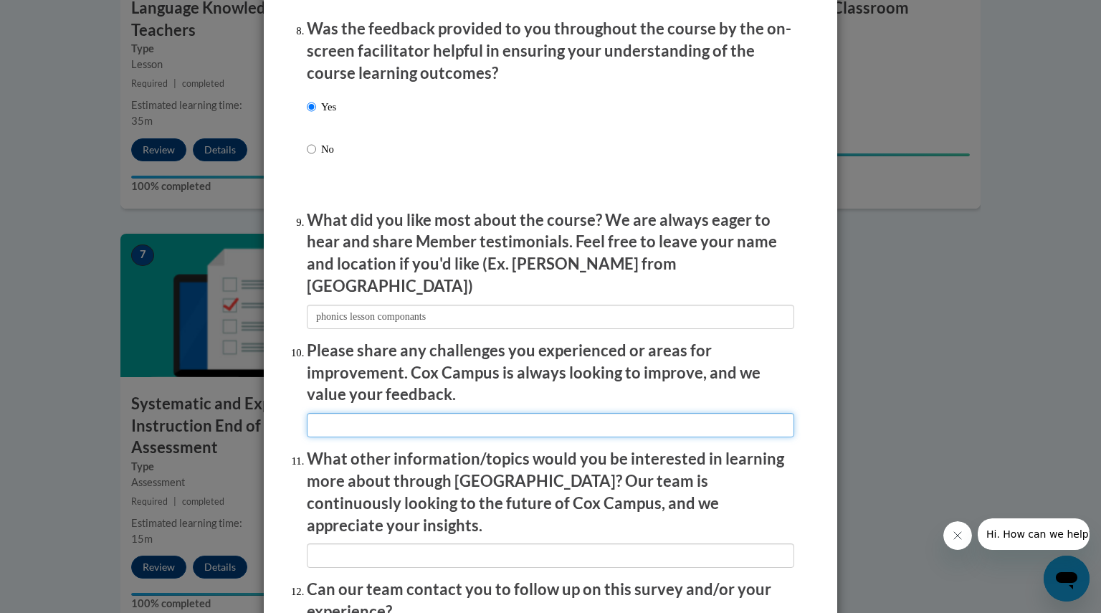
click at [508, 413] on input "textbox" at bounding box center [551, 425] width 488 height 24
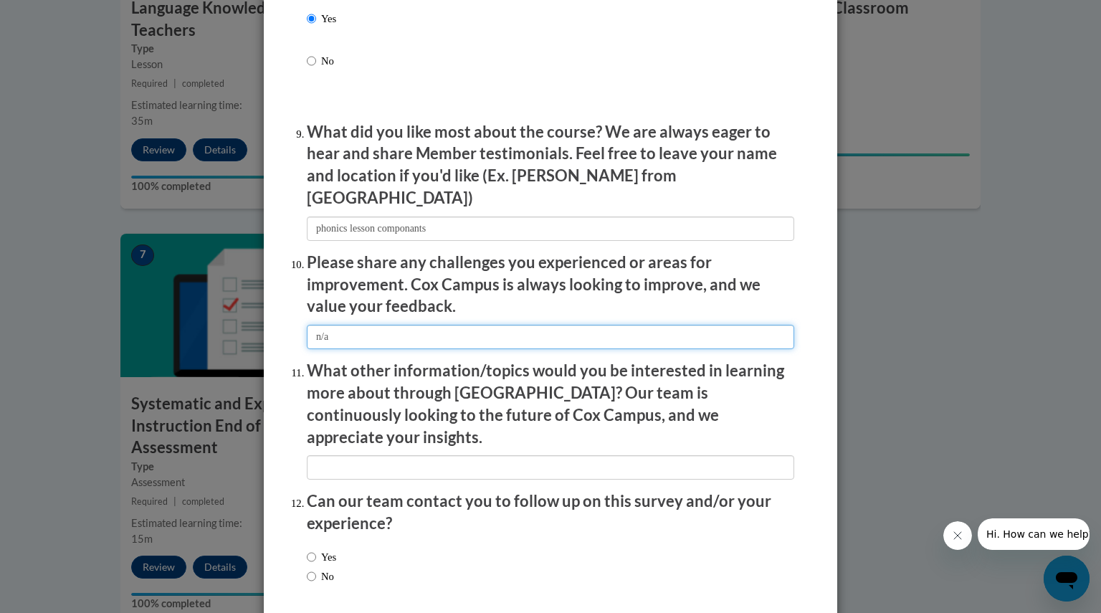
scroll to position [2368, 0]
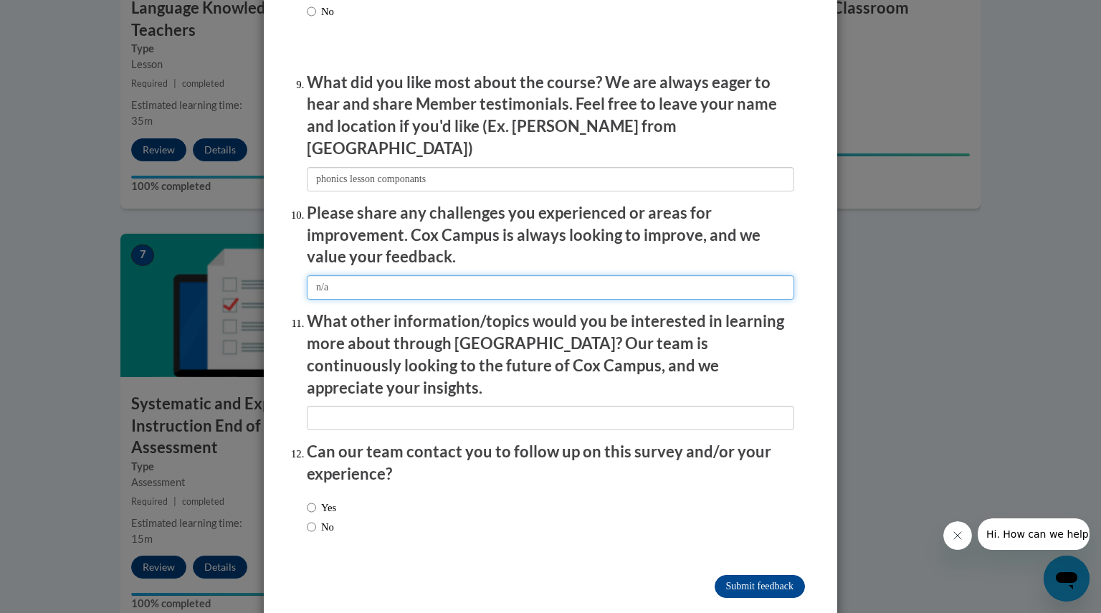
type input "n/a"
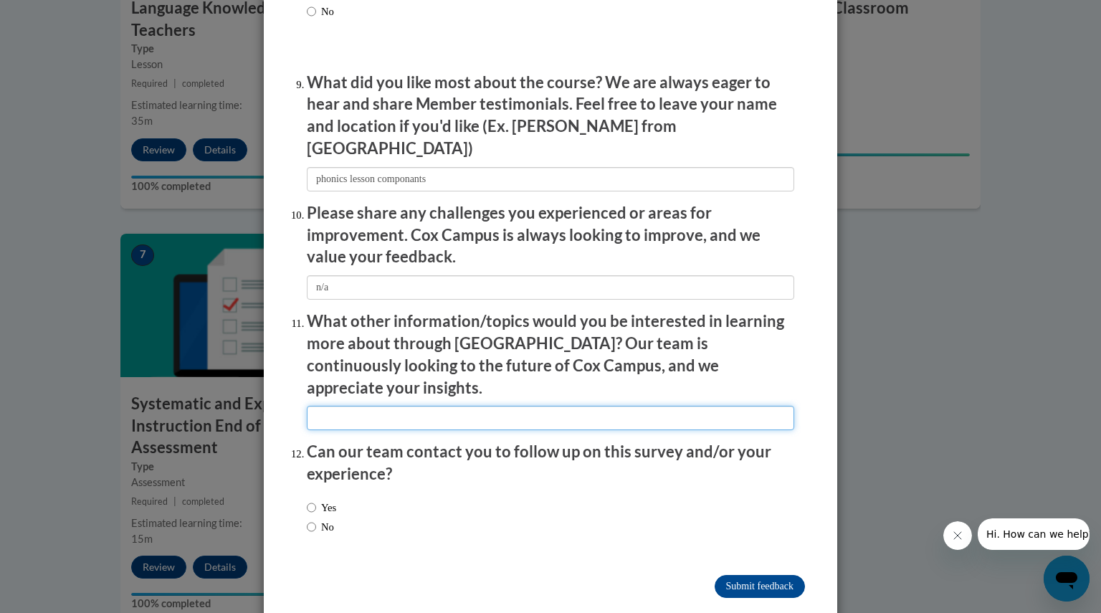
click at [432, 406] on input "textbox" at bounding box center [551, 418] width 488 height 24
type input "n/a"
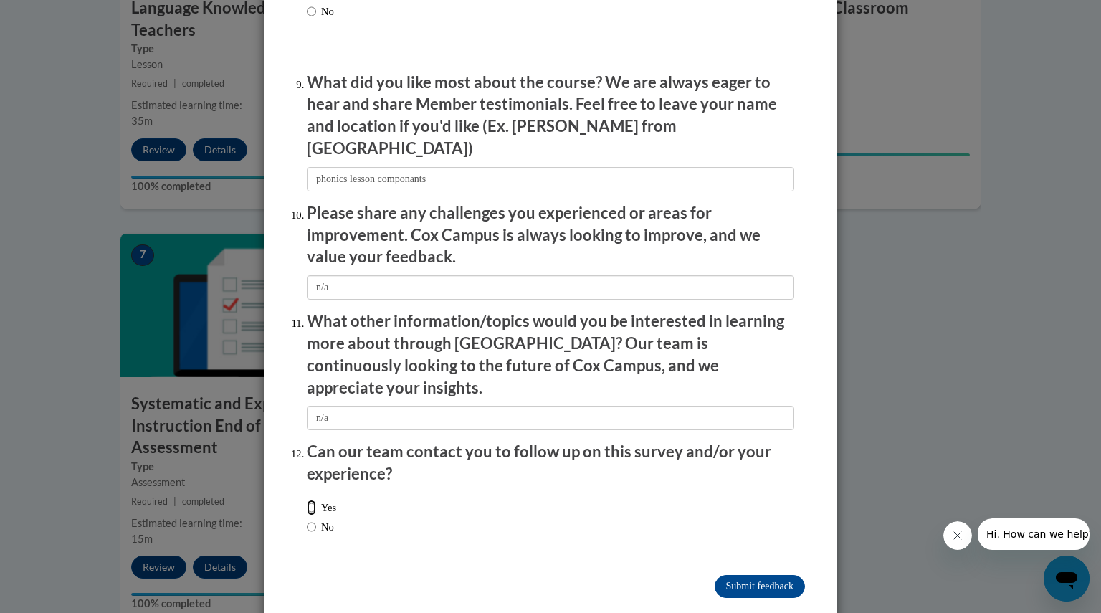
click at [307, 500] on input "Yes" at bounding box center [311, 508] width 9 height 16
radio input "true"
click at [753, 575] on input "Submit feedback" at bounding box center [760, 586] width 90 height 23
